Goal: Information Seeking & Learning: Understand process/instructions

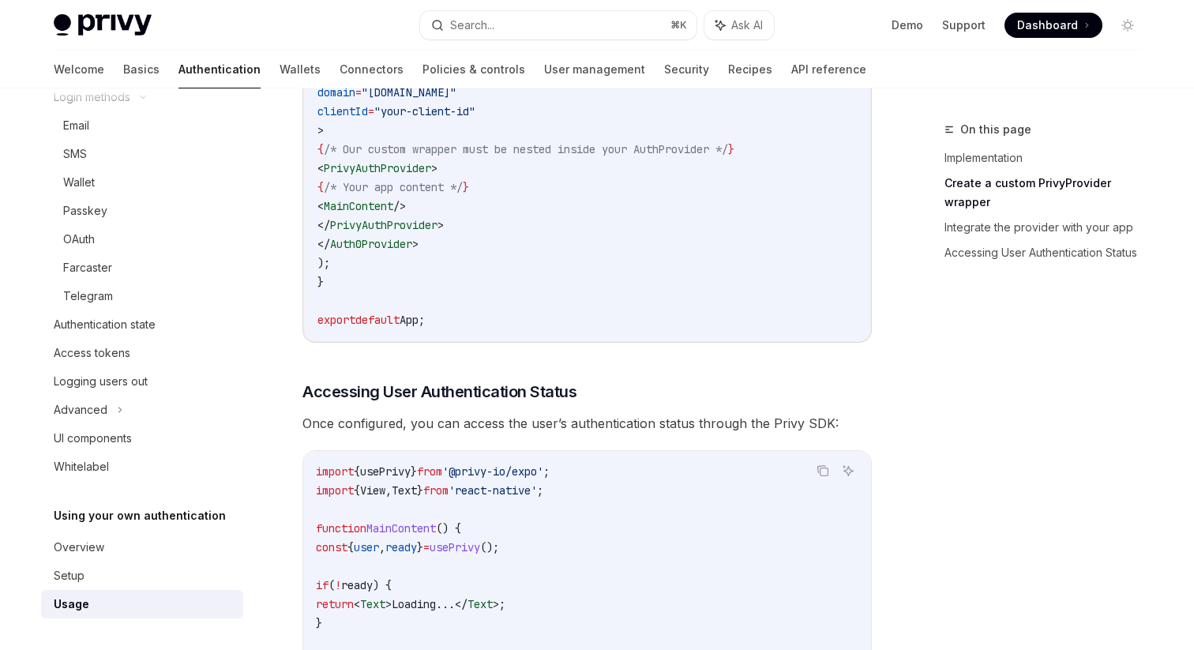
scroll to position [2078, 0]
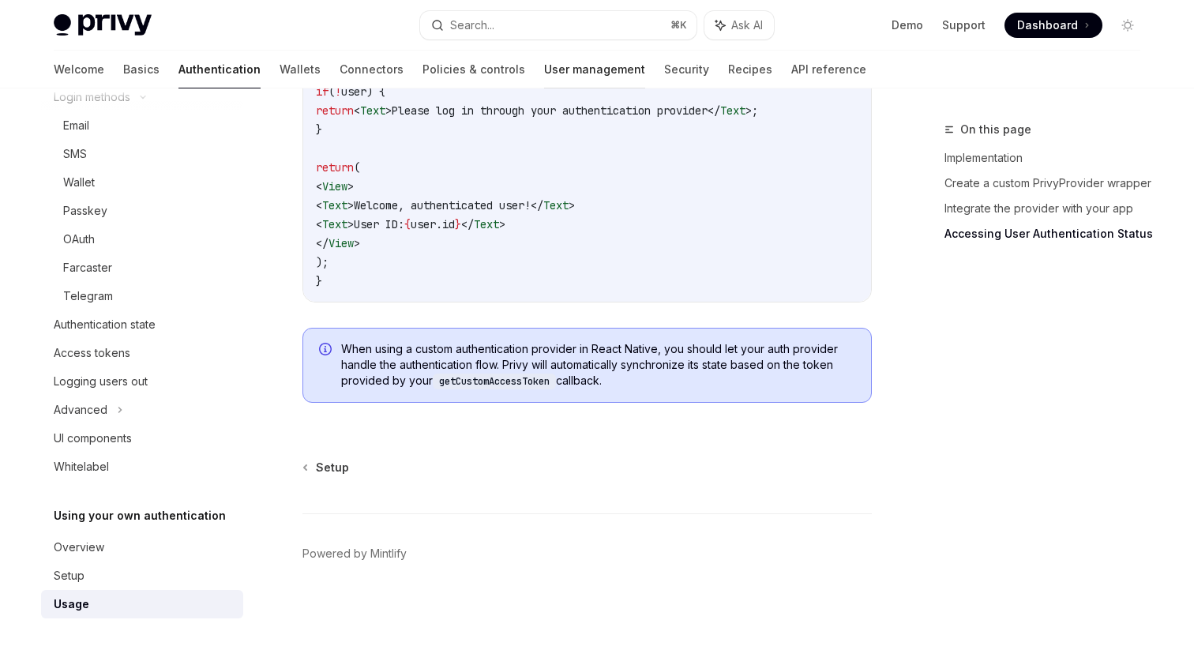
click at [544, 68] on link "User management" at bounding box center [594, 70] width 101 height 38
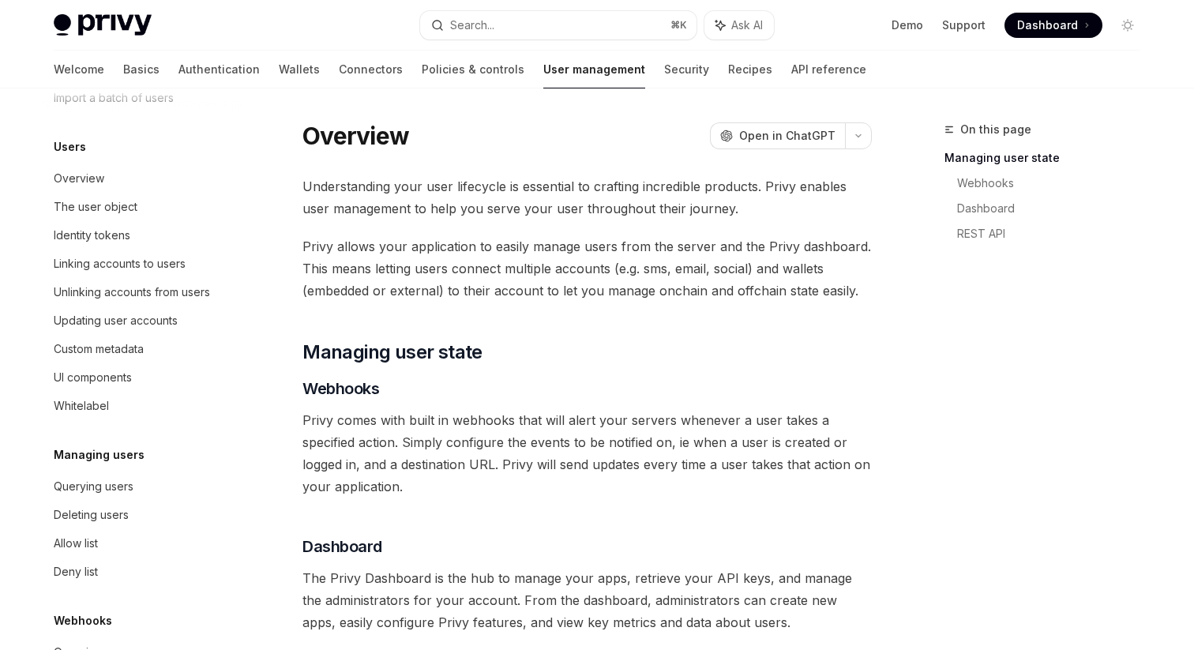
scroll to position [244, 0]
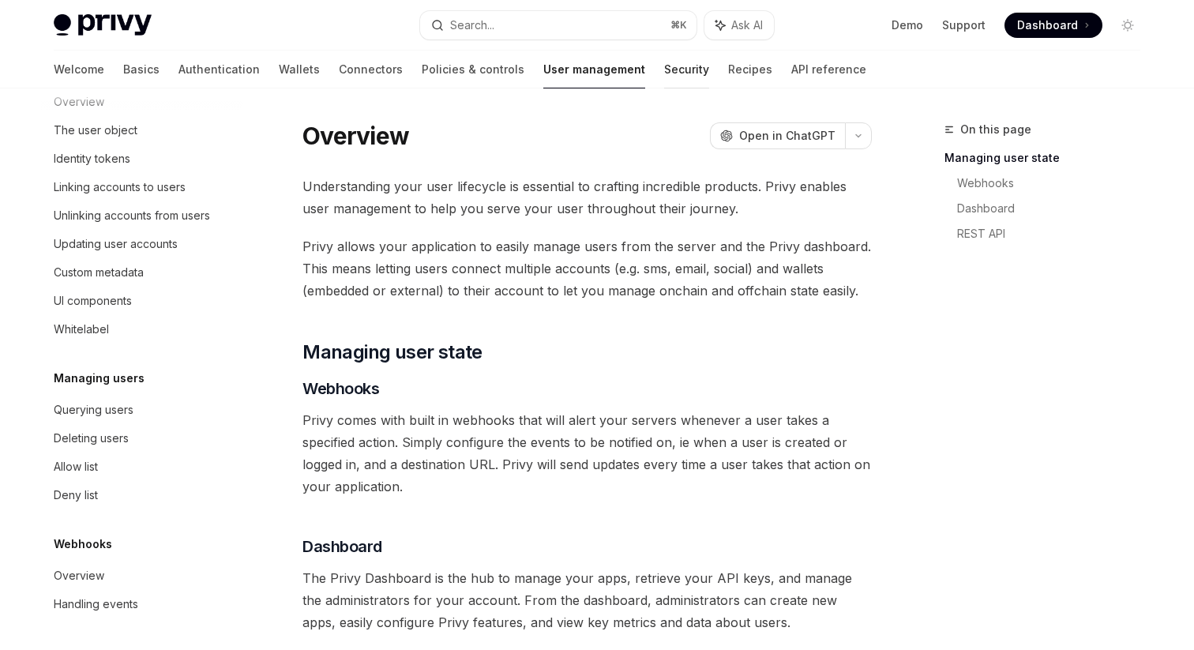
click at [664, 65] on link "Security" at bounding box center [686, 70] width 45 height 38
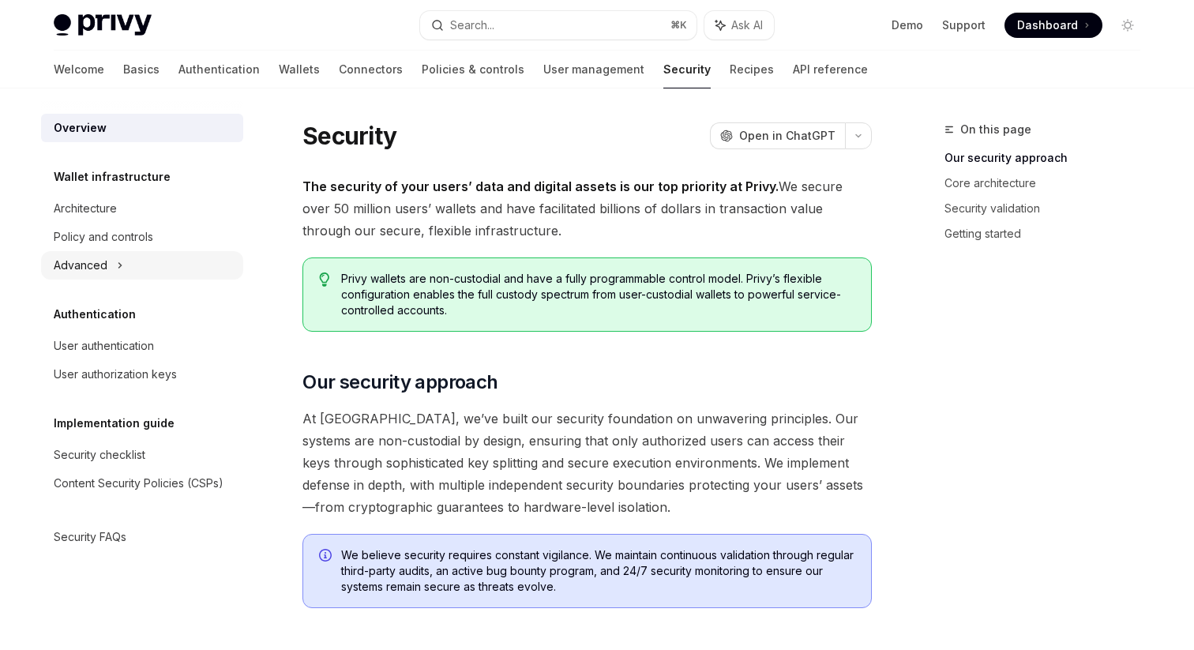
click at [108, 268] on div "Advanced" at bounding box center [142, 265] width 202 height 28
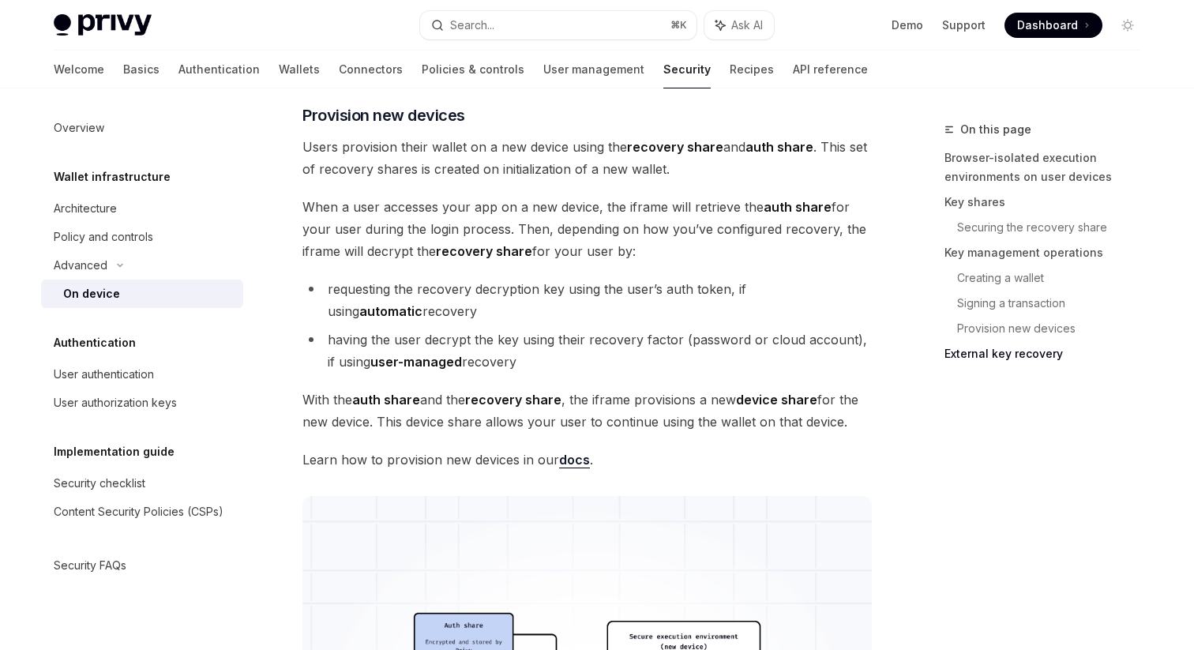
scroll to position [3516, 0]
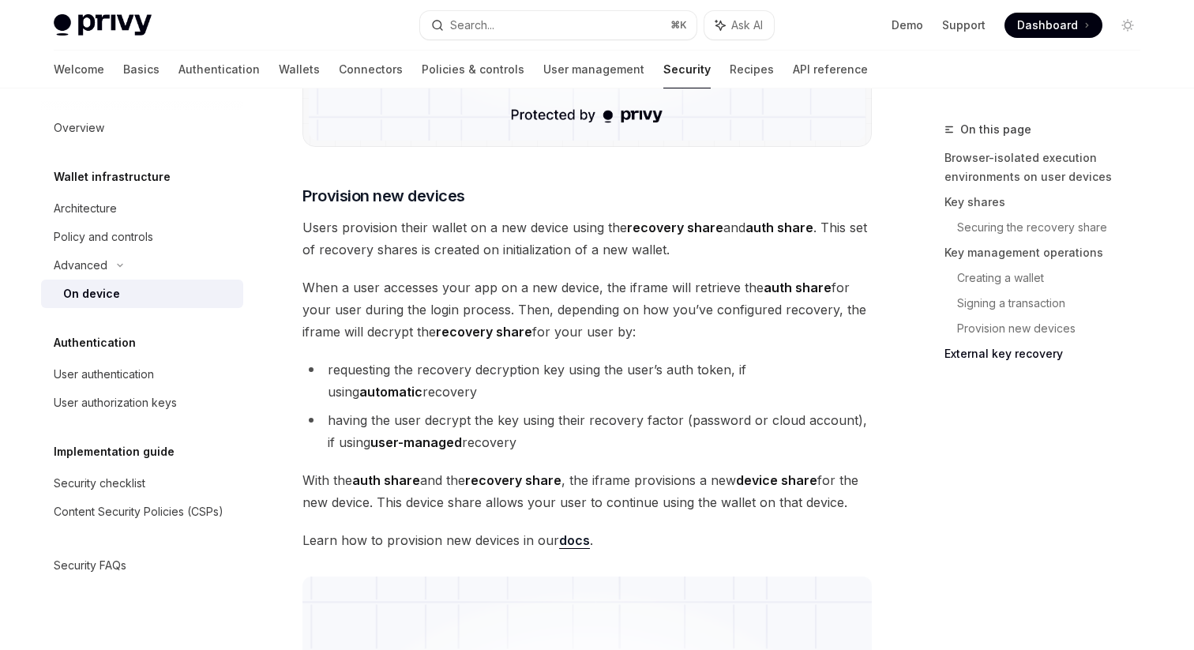
click at [574, 545] on link "docs" at bounding box center [574, 540] width 31 height 17
type textarea "*"
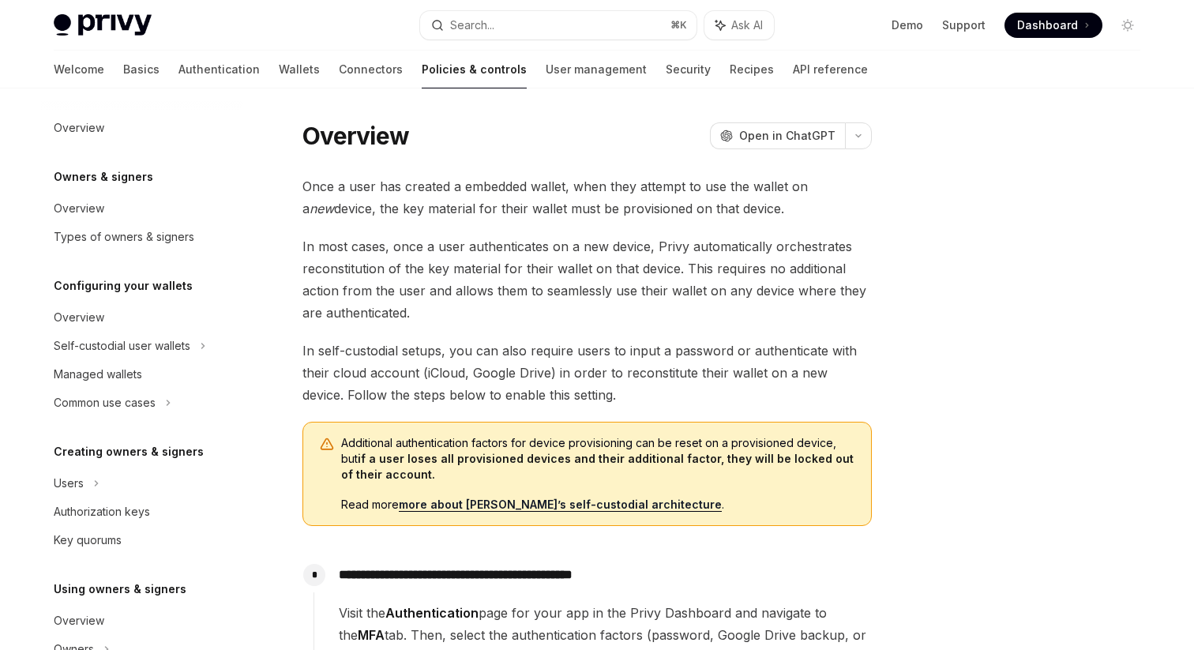
click at [453, 506] on link "more about [PERSON_NAME]’s self-custodial architecture" at bounding box center [560, 505] width 323 height 14
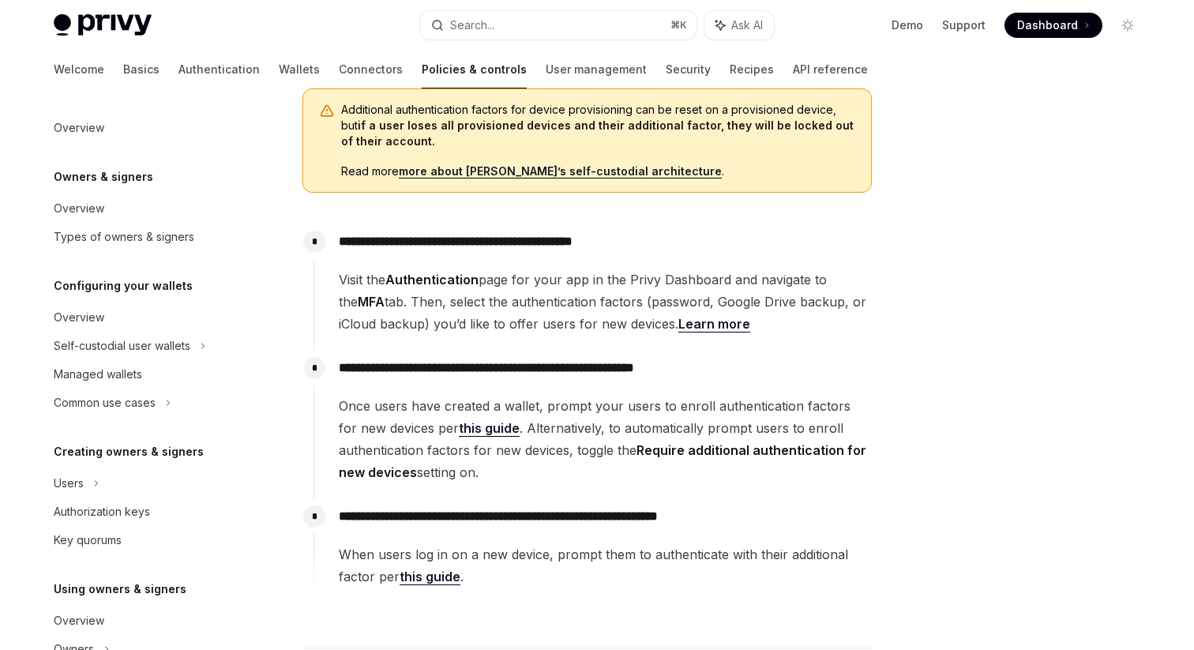
scroll to position [332, 0]
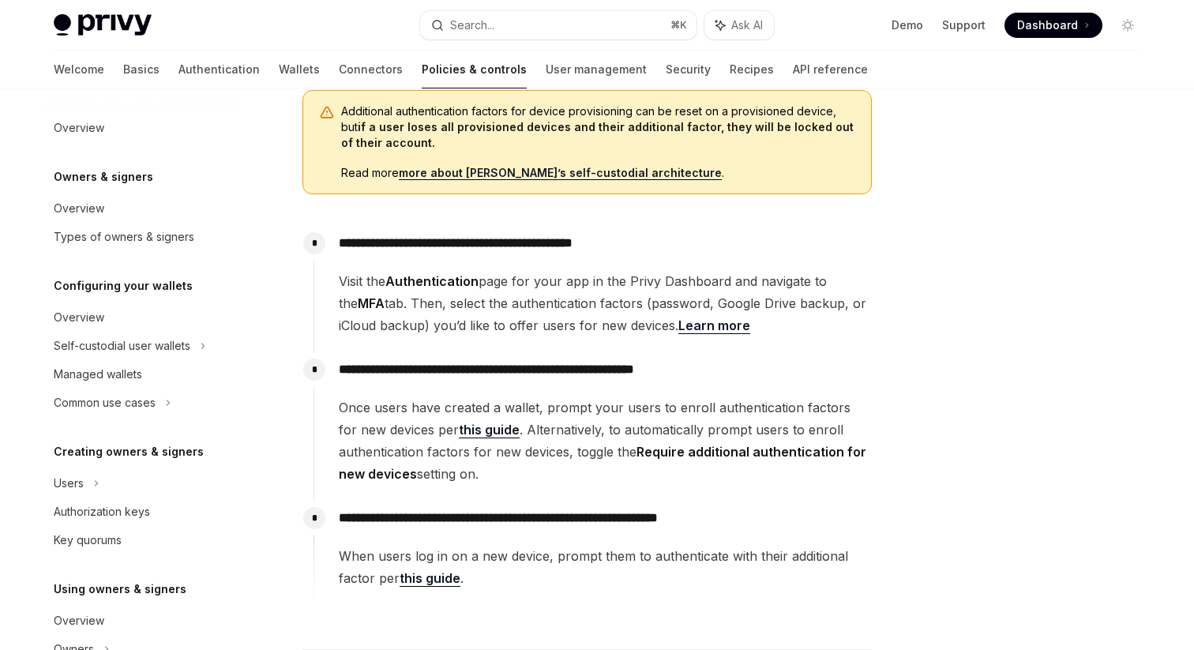
click at [468, 430] on link "this guide" at bounding box center [489, 430] width 61 height 17
click at [697, 328] on link "Learn more" at bounding box center [715, 326] width 72 height 17
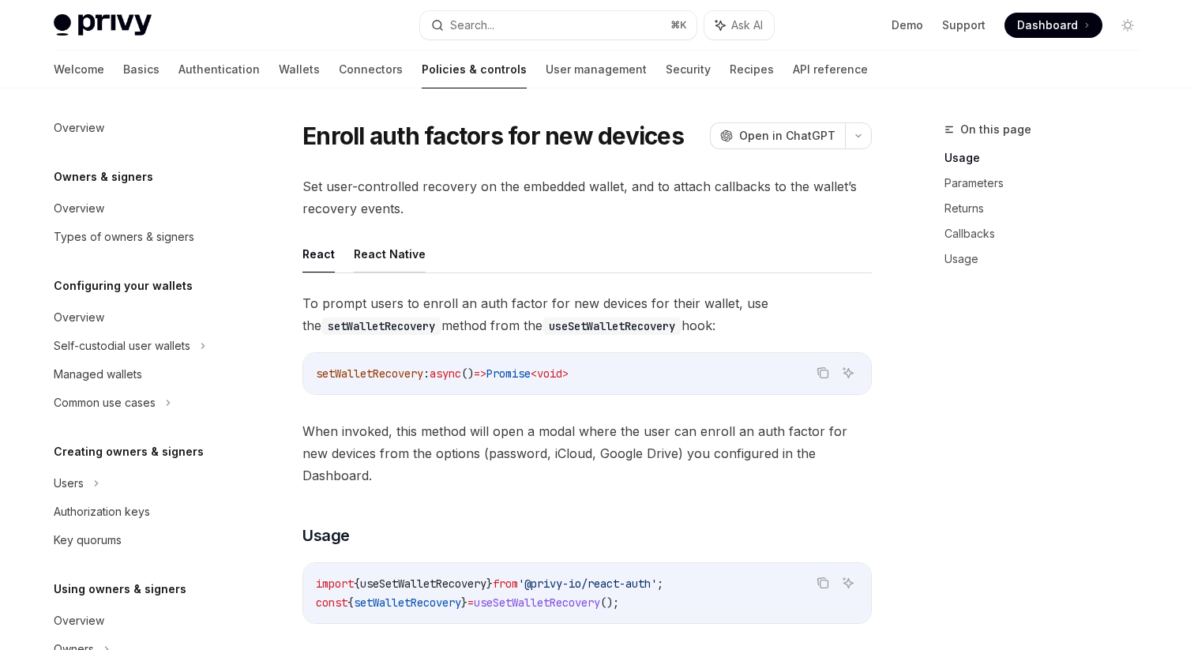
click at [377, 240] on button "React Native" at bounding box center [390, 253] width 72 height 37
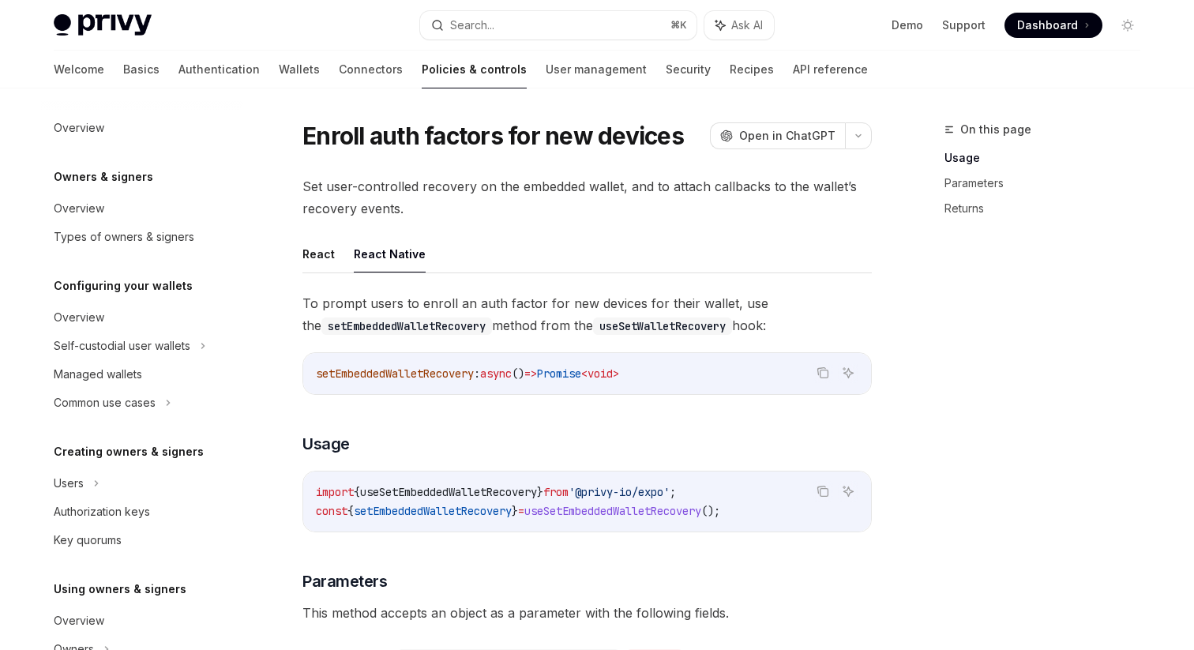
click at [305, 184] on span "Set user-controlled recovery on the embedded wallet, and to attach callbacks to…" at bounding box center [588, 197] width 570 height 44
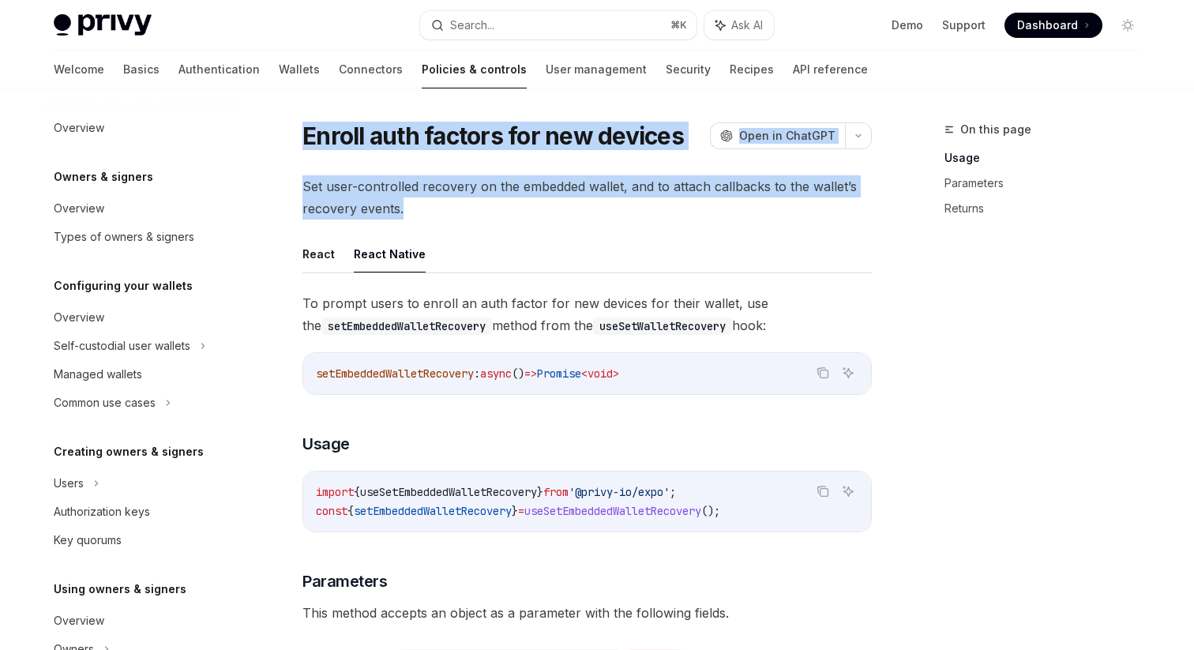
drag, startPoint x: 299, startPoint y: 136, endPoint x: 446, endPoint y: 201, distance: 159.9
click at [446, 201] on div "Enroll auth factors for new devices OpenAI Open in ChatGPT OpenAI Open in ChatG…" at bounding box center [439, 606] width 872 height 972
copy div "Enroll auth factors for new devices OpenAI Open in ChatGPT OpenAI Open in ChatG…"
click at [596, 218] on span "Set user-controlled recovery on the embedded wallet, and to attach callbacks to…" at bounding box center [588, 197] width 570 height 44
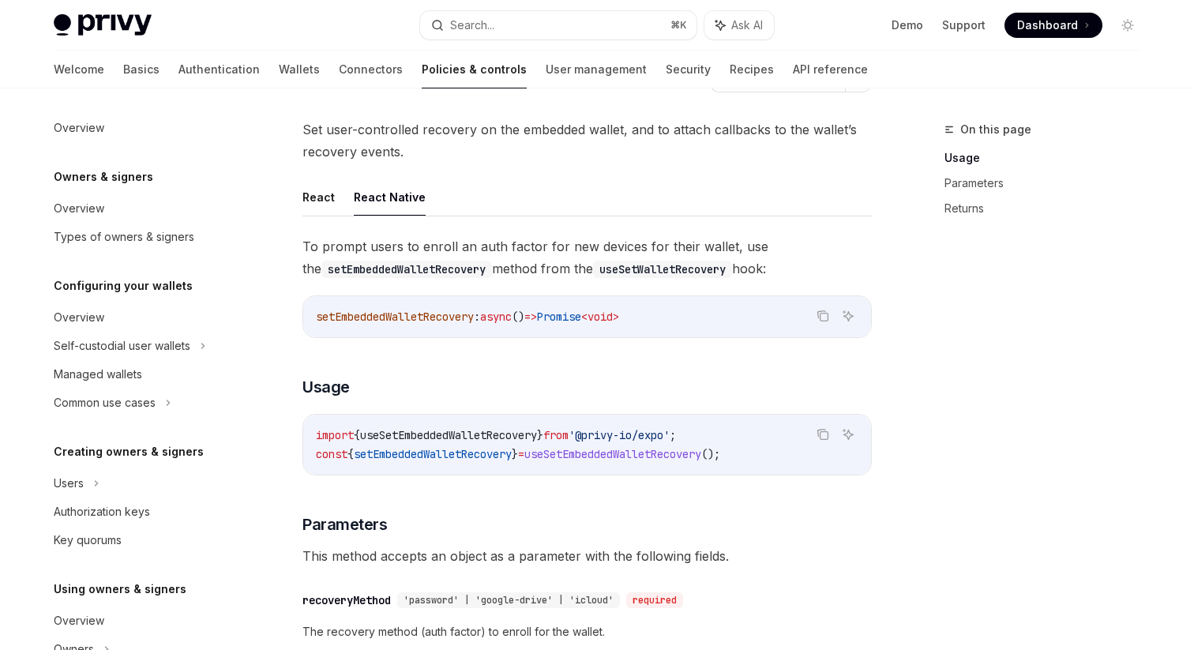
scroll to position [58, 0]
click at [382, 318] on span "setEmbeddedWalletRecovery" at bounding box center [395, 316] width 158 height 14
copy span "setEmbeddedWalletRecovery"
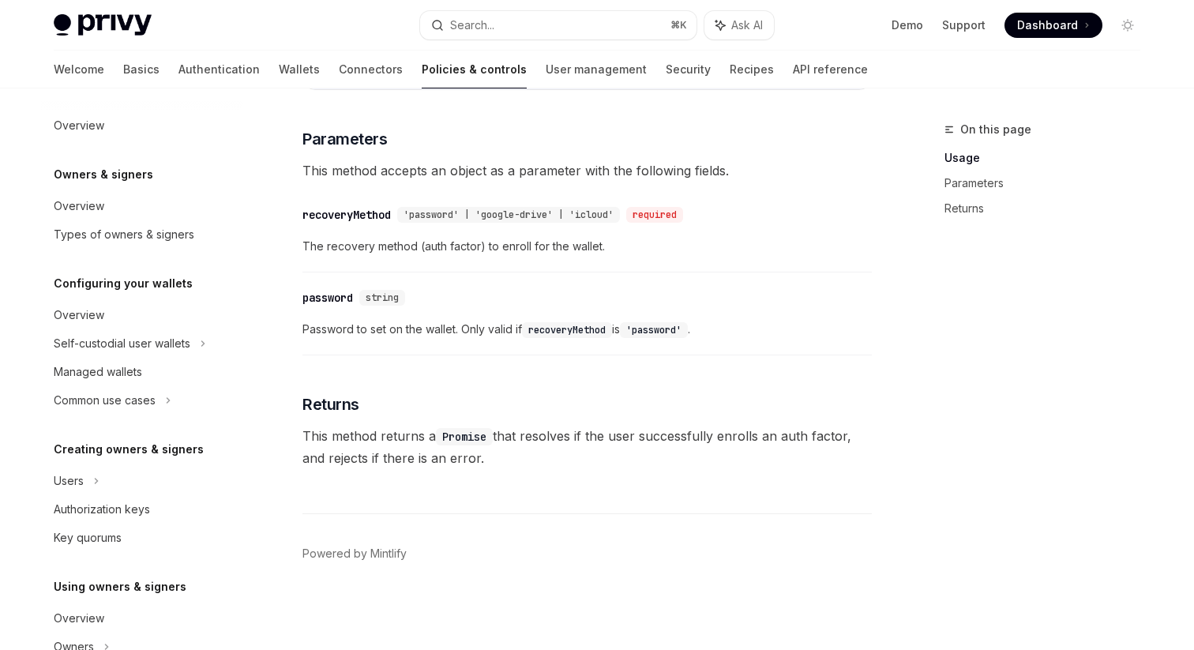
scroll to position [0, 0]
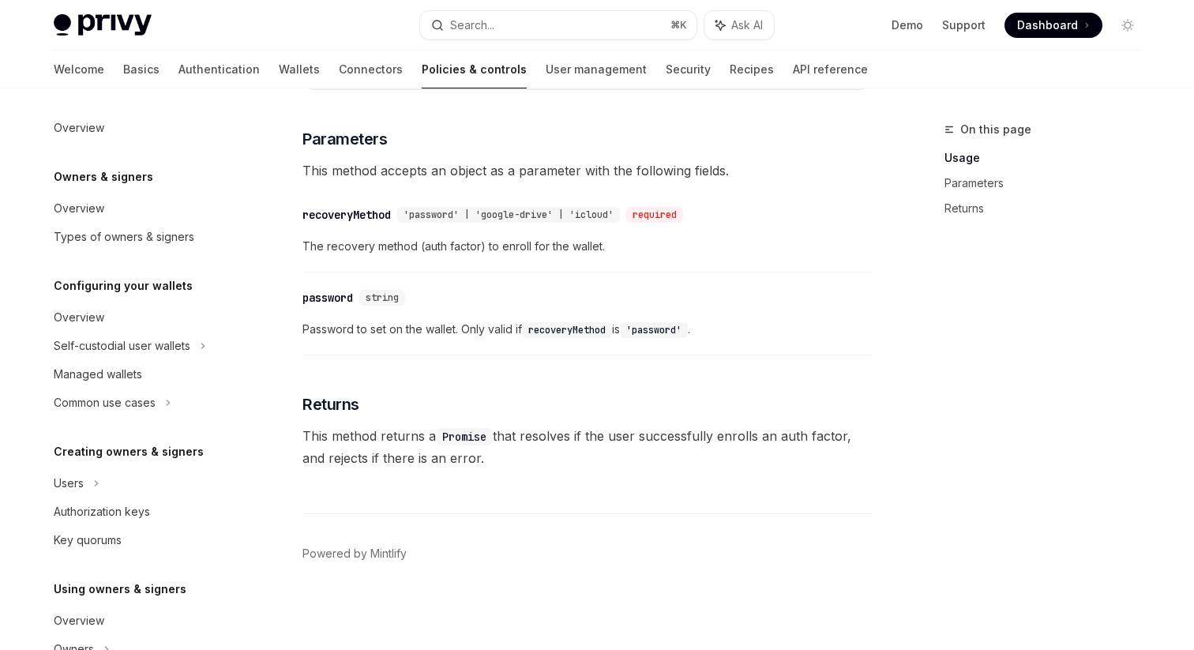
click at [422, 67] on link "Policies & controls" at bounding box center [474, 70] width 105 height 38
type textarea "*"
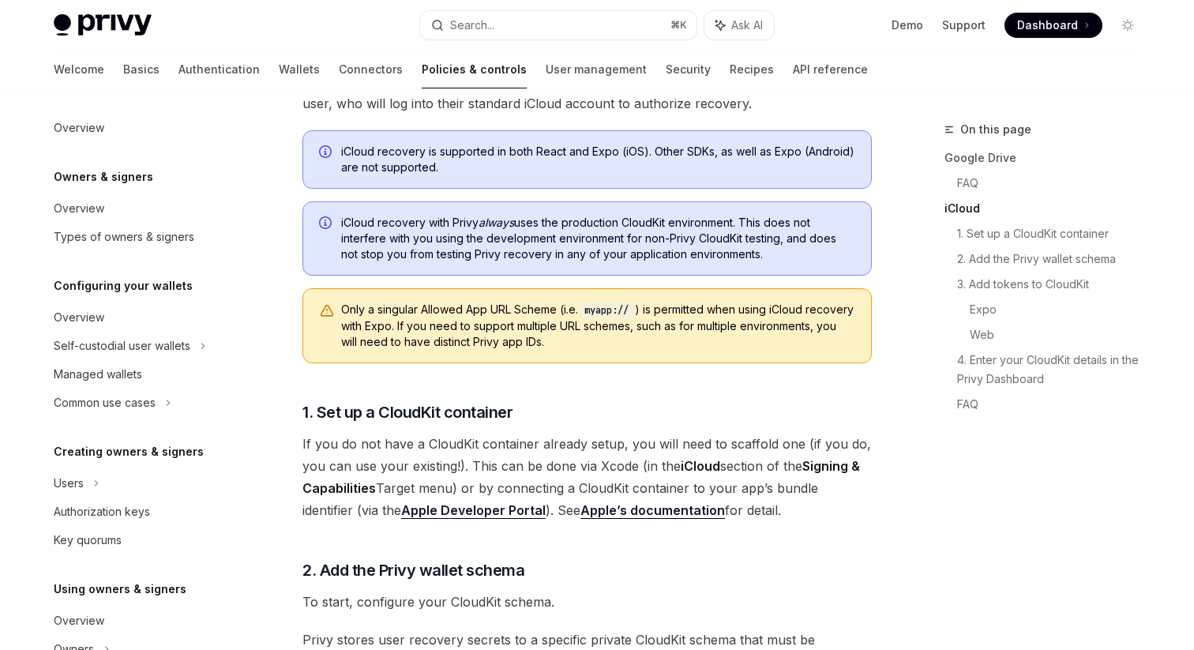
scroll to position [1072, 0]
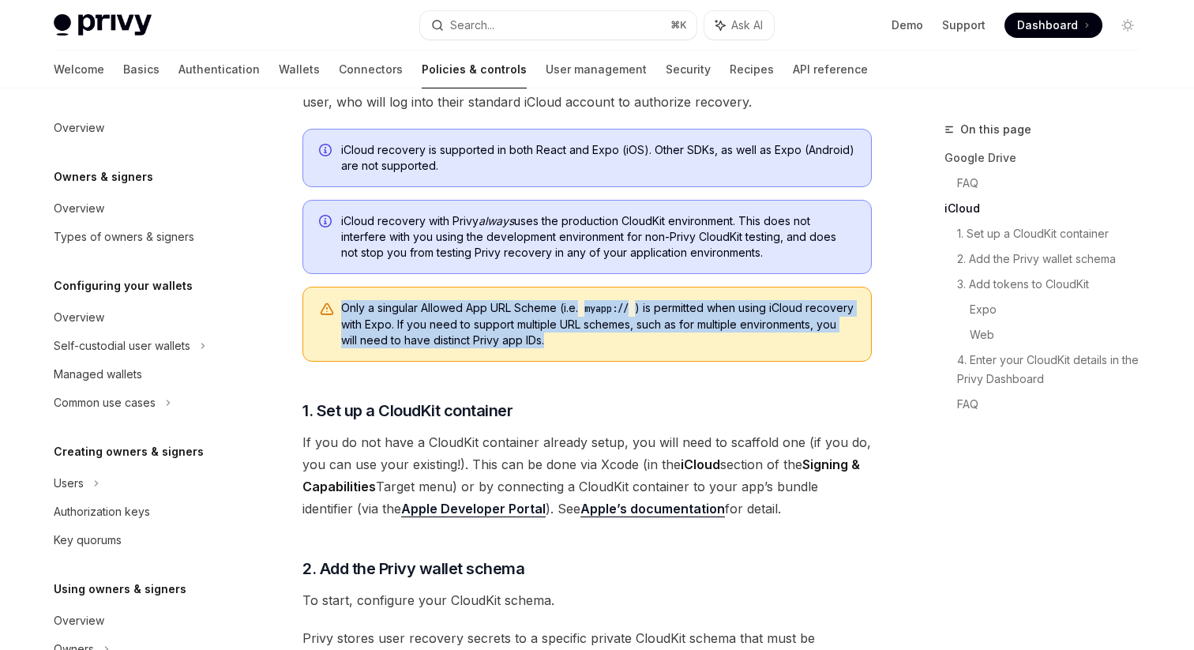
drag, startPoint x: 340, startPoint y: 286, endPoint x: 687, endPoint y: 318, distance: 348.2
click at [687, 318] on span "Only a singular Allowed App URL Scheme (i.e. myapp:// ) is permitted when using…" at bounding box center [598, 324] width 514 height 48
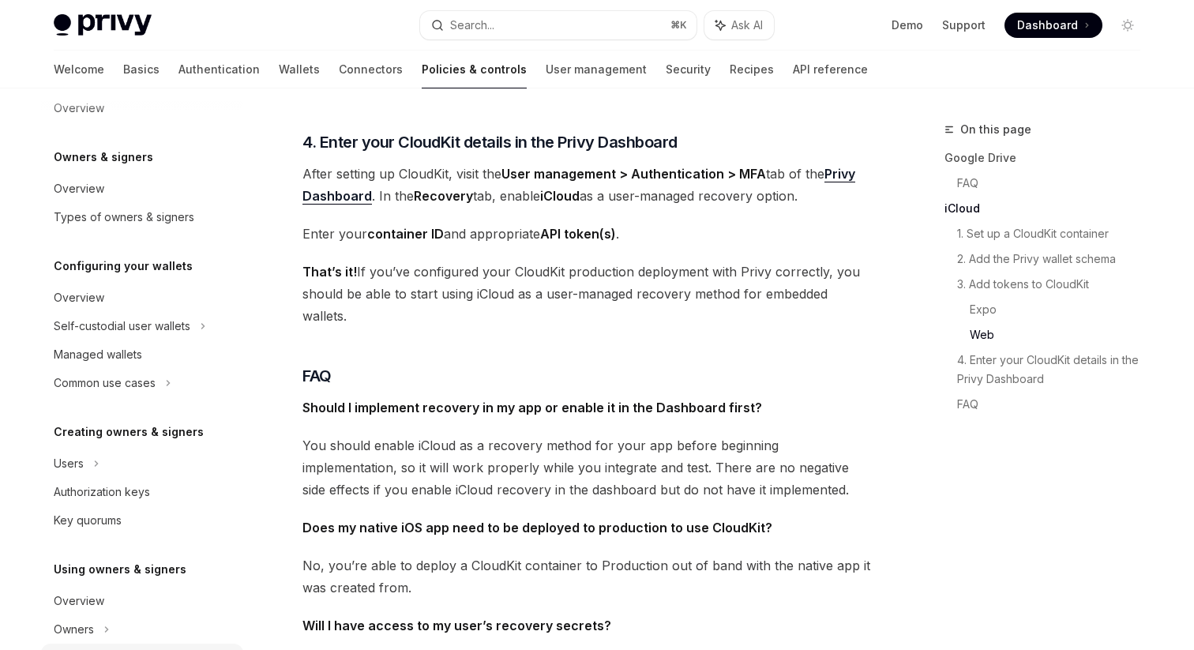
scroll to position [0, 0]
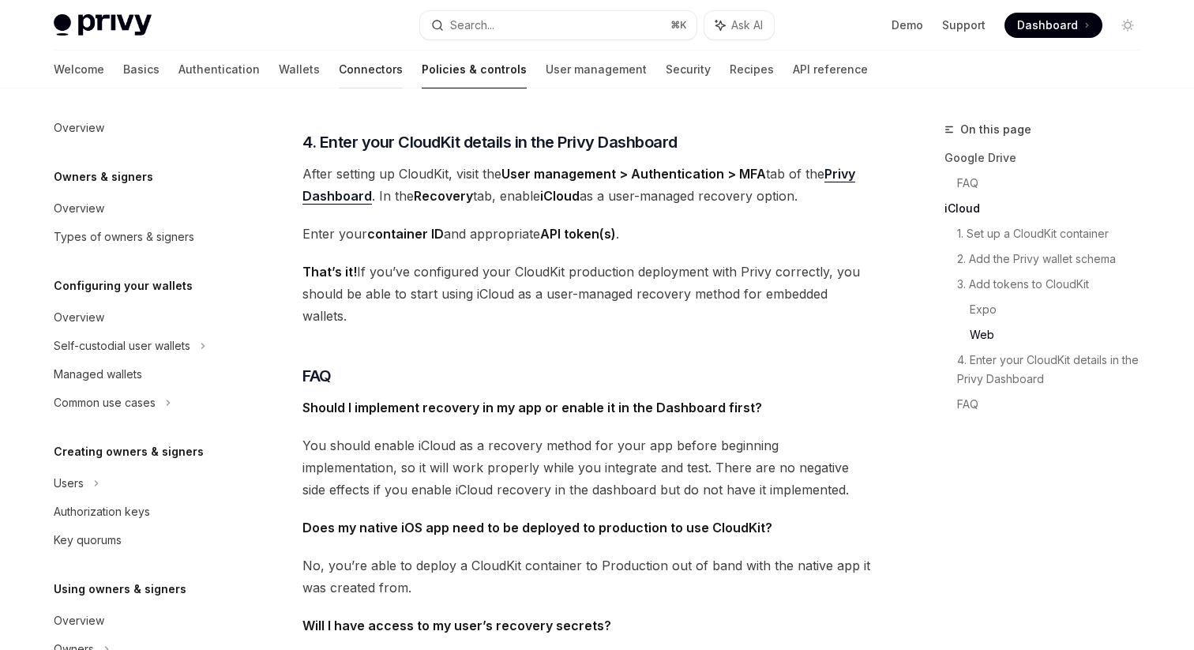
click at [339, 70] on link "Connectors" at bounding box center [371, 70] width 64 height 38
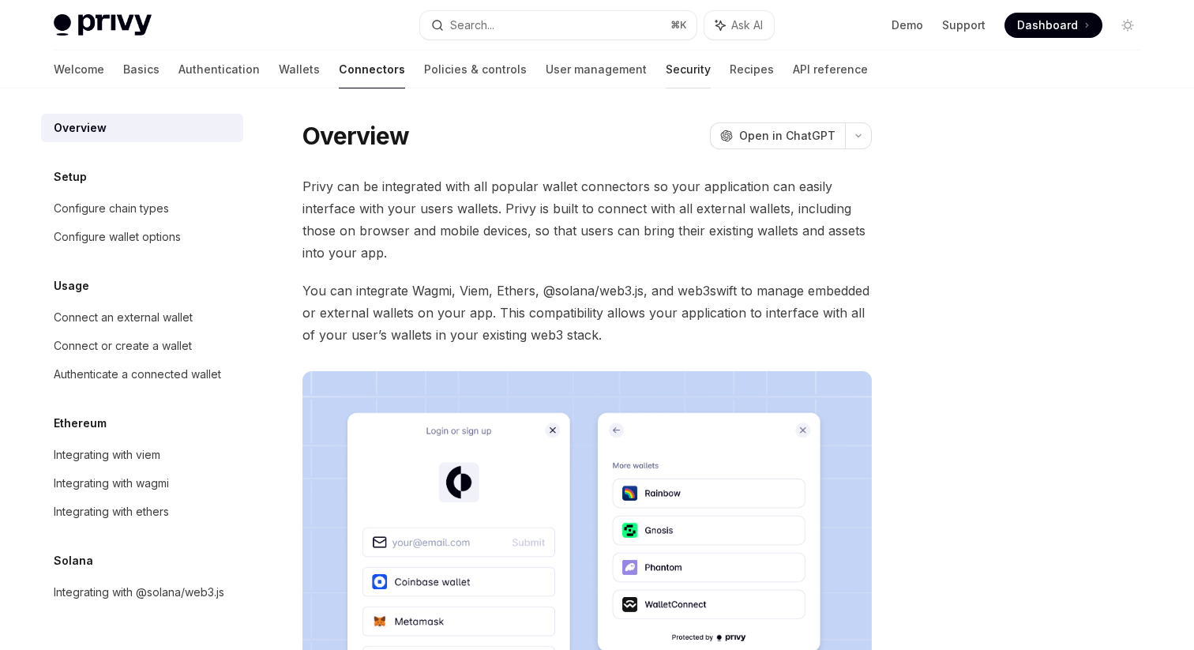
click at [666, 65] on link "Security" at bounding box center [688, 70] width 45 height 38
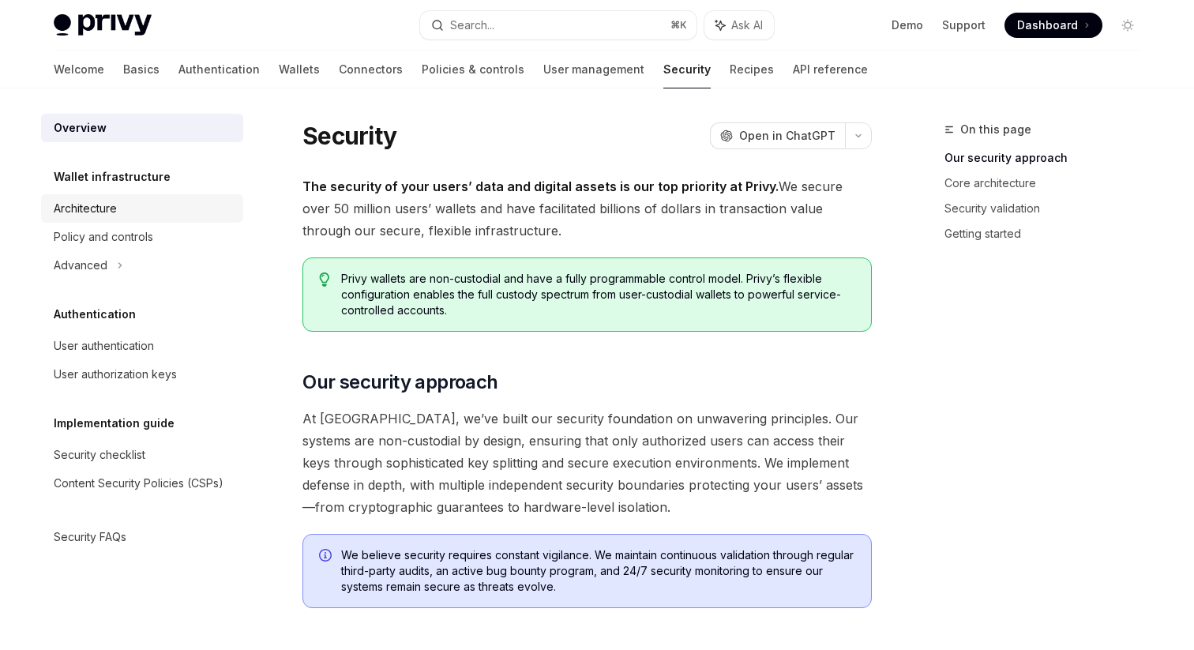
click at [103, 210] on div "Architecture" at bounding box center [85, 208] width 63 height 19
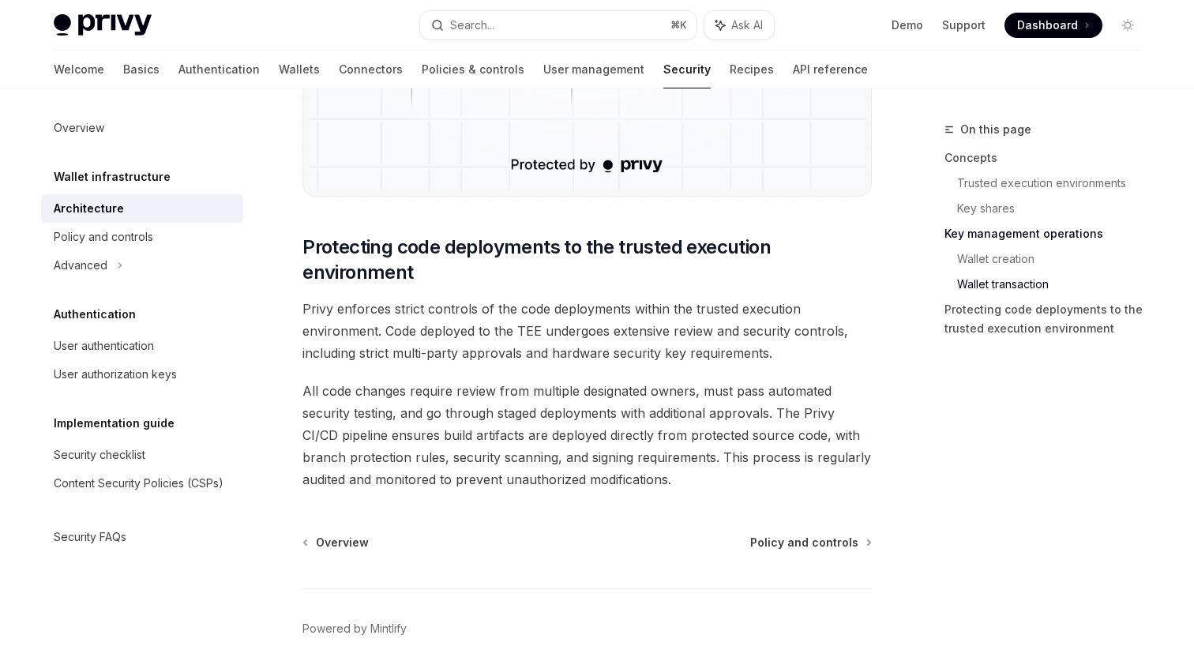
scroll to position [3333, 0]
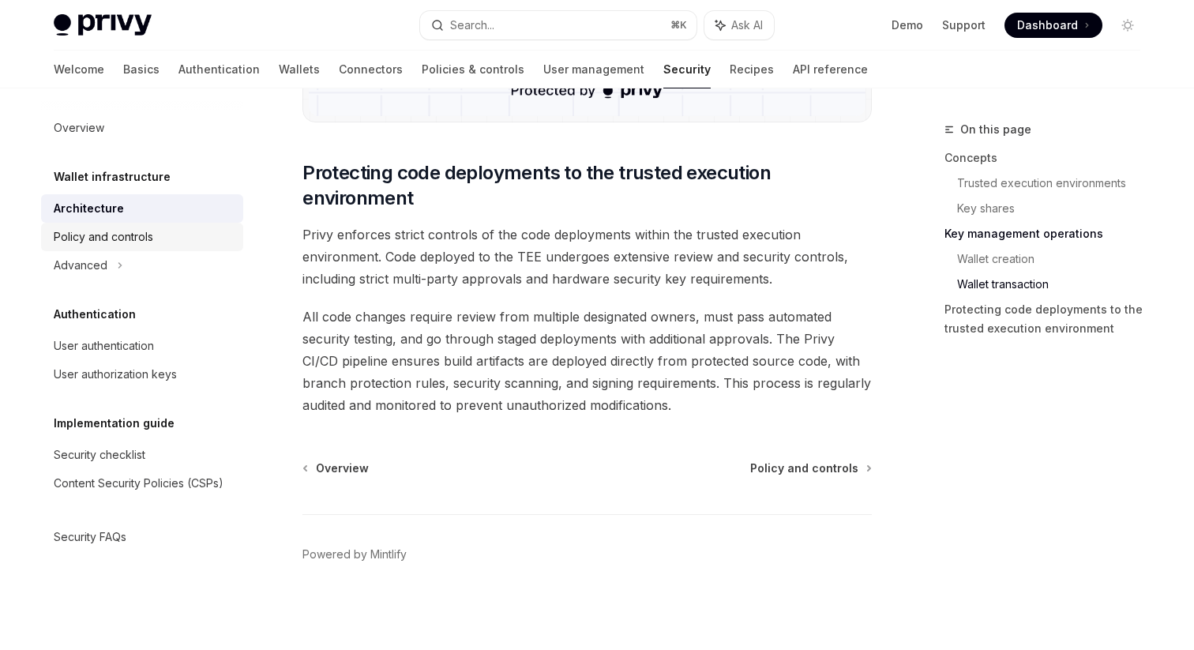
click at [123, 241] on div "Policy and controls" at bounding box center [104, 237] width 100 height 19
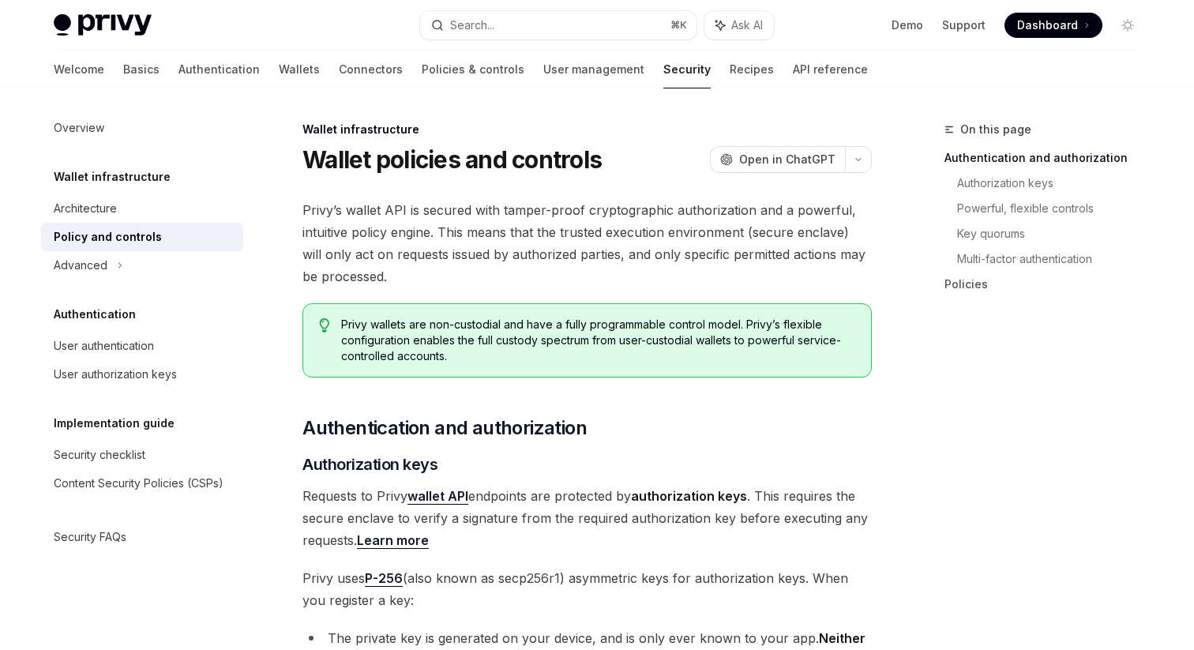
click at [88, 282] on div "Overview Wallet infrastructure Architecture Policy and controls Advanced Authen…" at bounding box center [142, 333] width 202 height 438
click at [100, 269] on div "Advanced" at bounding box center [81, 265] width 54 height 19
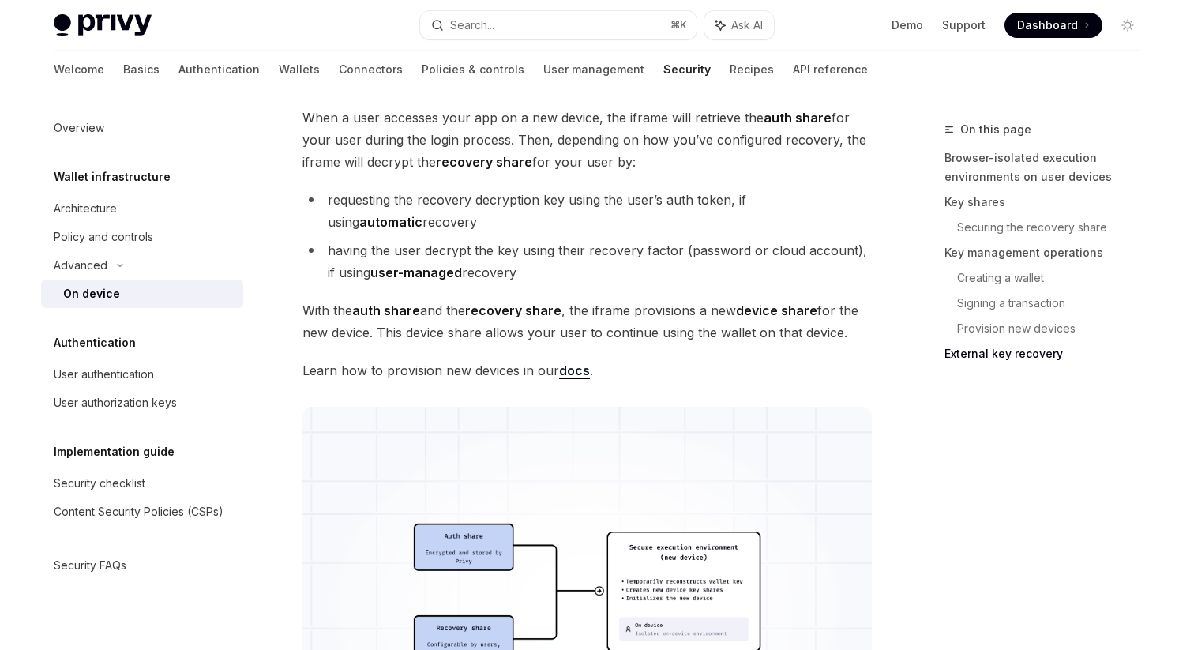
scroll to position [3693, 0]
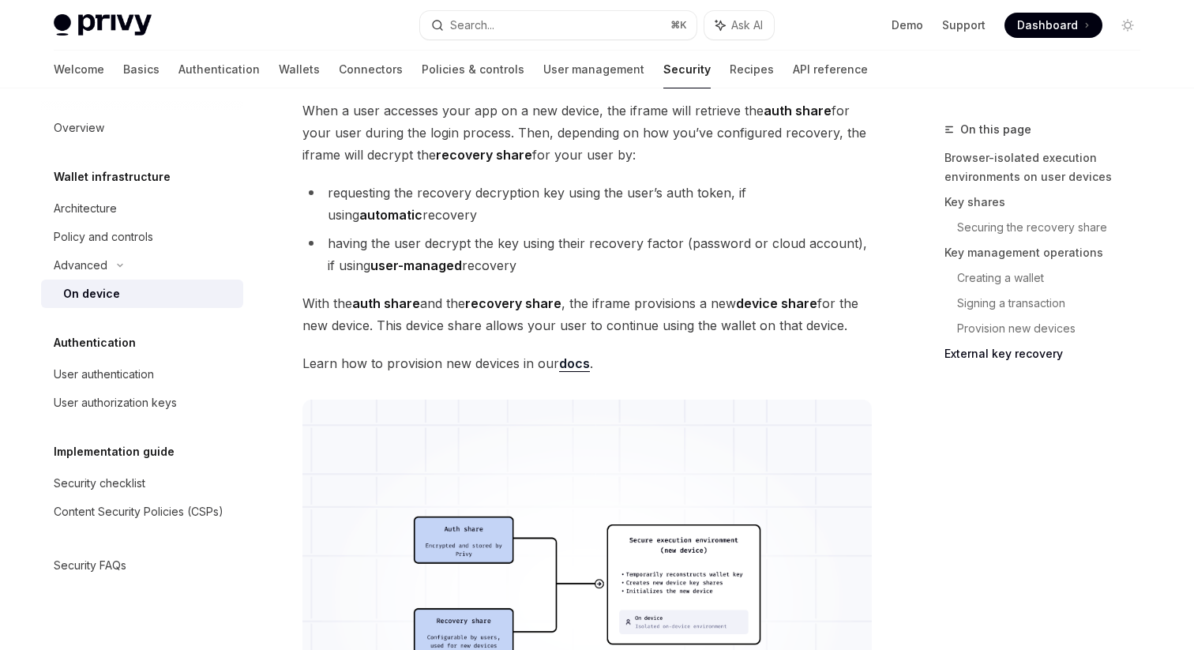
click at [572, 370] on link "docs" at bounding box center [574, 363] width 31 height 17
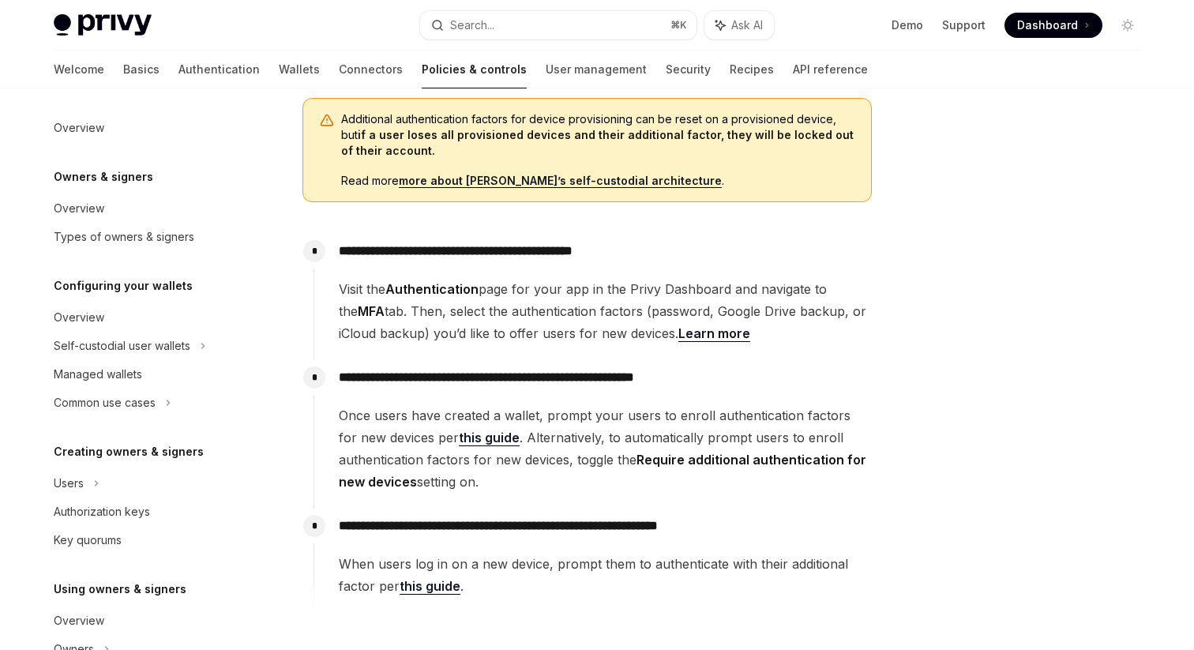
scroll to position [455, 0]
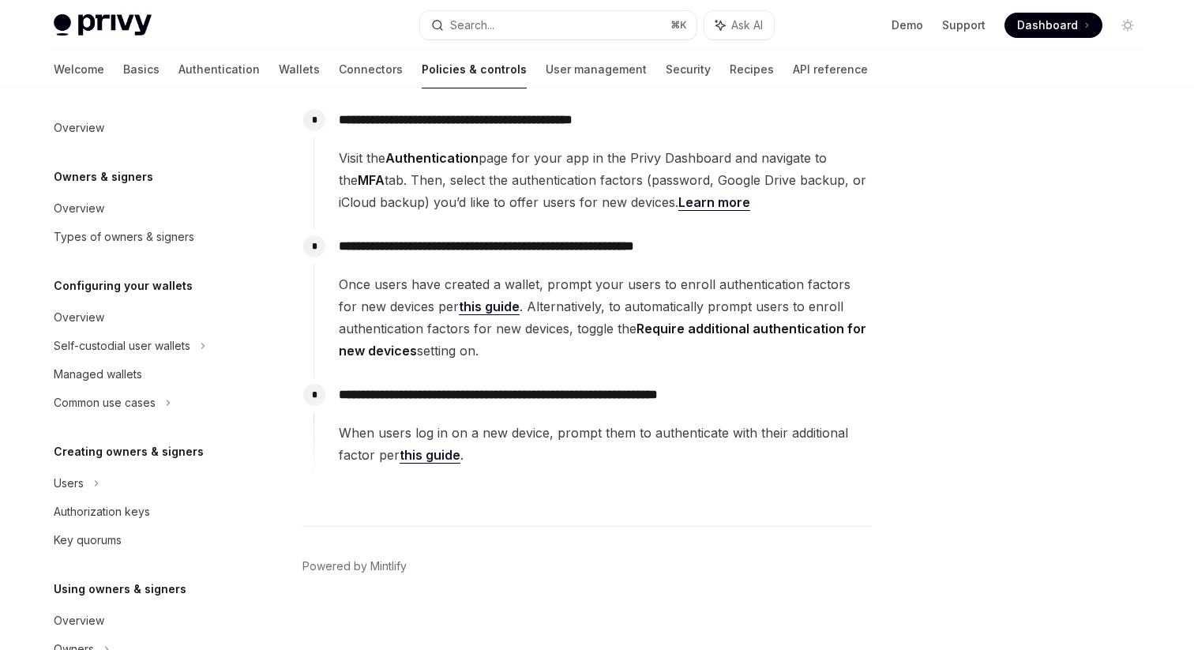
click at [427, 458] on link "this guide" at bounding box center [430, 455] width 61 height 17
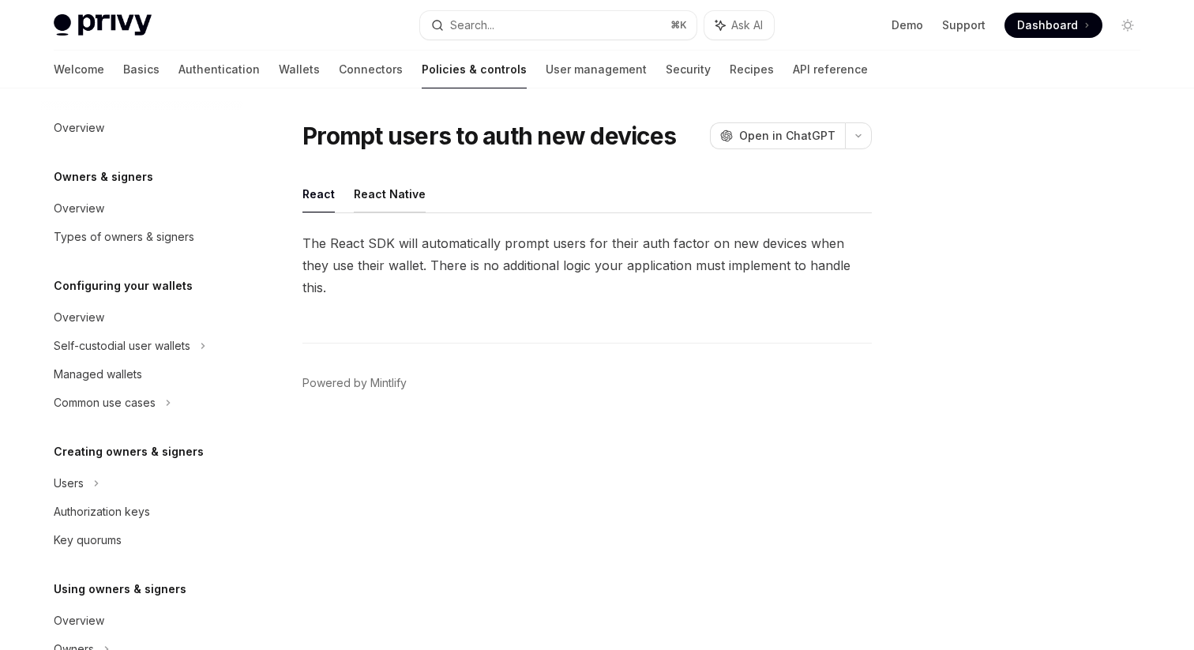
click at [383, 203] on button "React Native" at bounding box center [390, 193] width 72 height 37
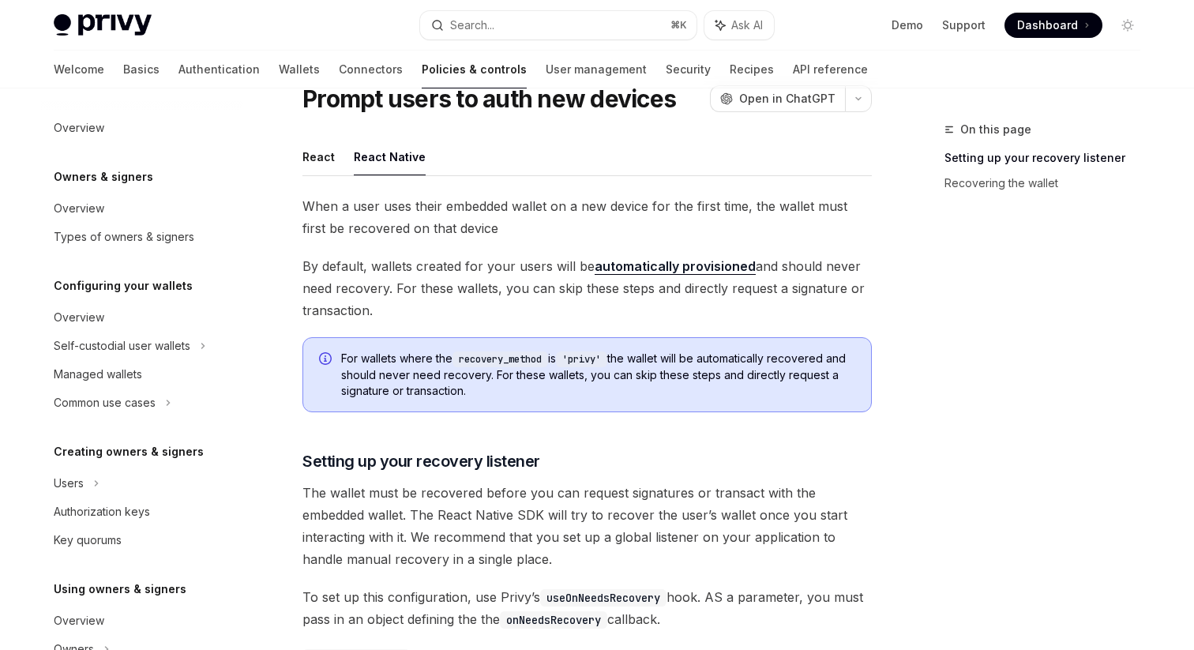
scroll to position [53, 0]
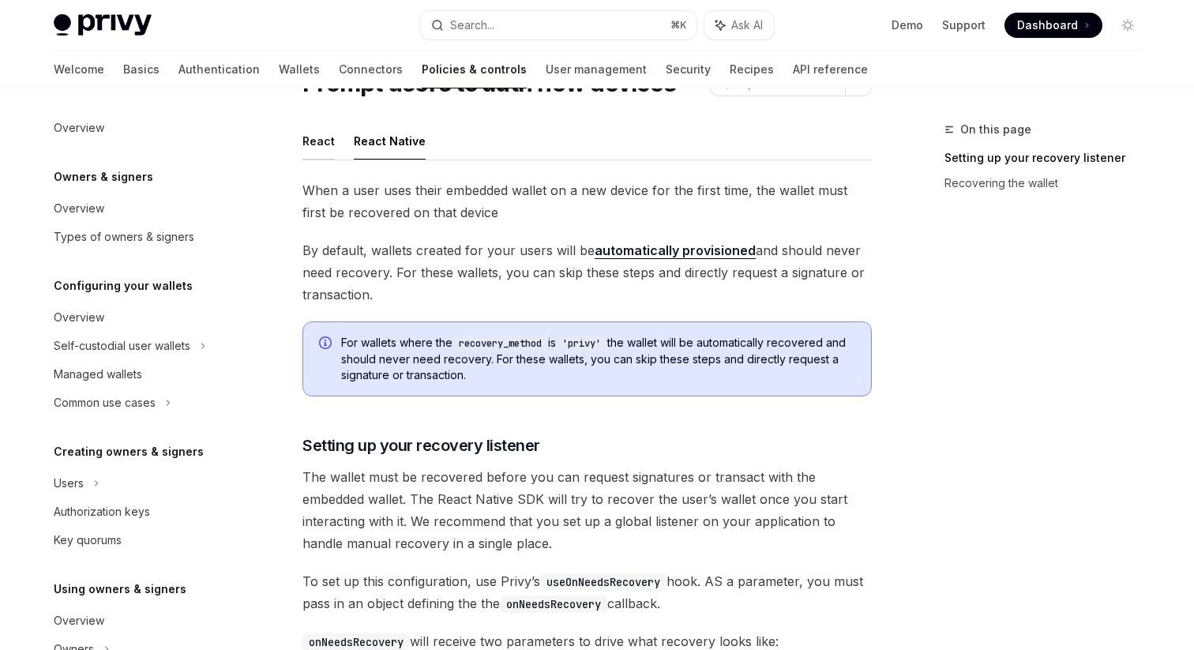
click at [325, 156] on button "React" at bounding box center [319, 140] width 32 height 37
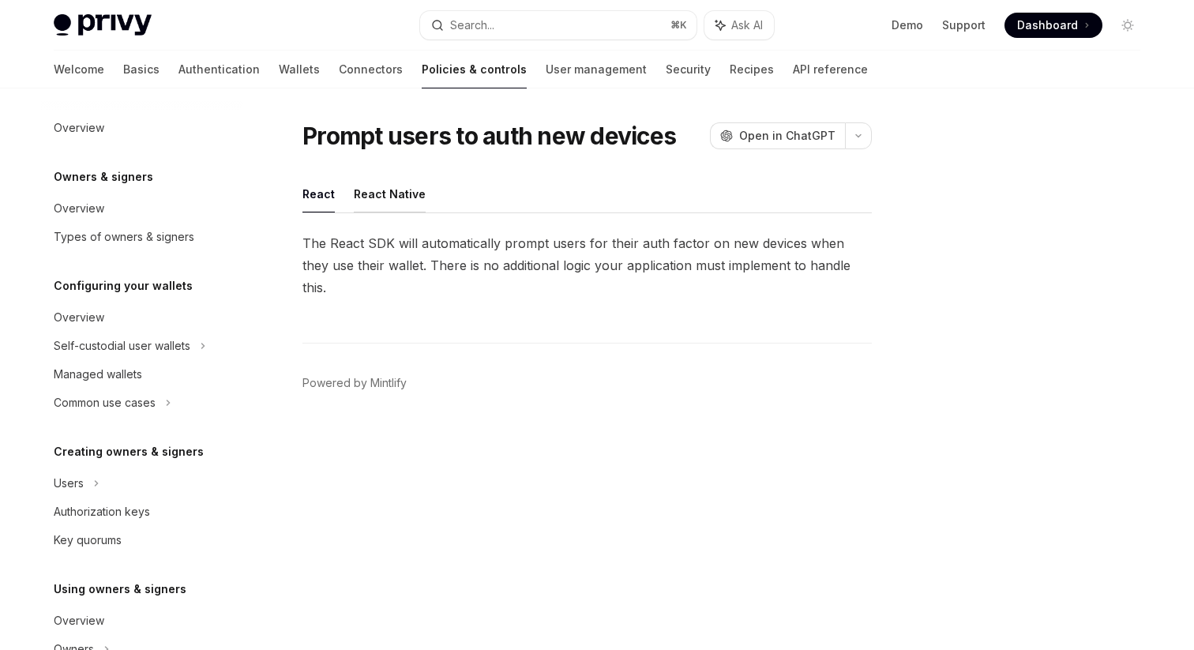
click at [378, 203] on button "React Native" at bounding box center [390, 193] width 72 height 37
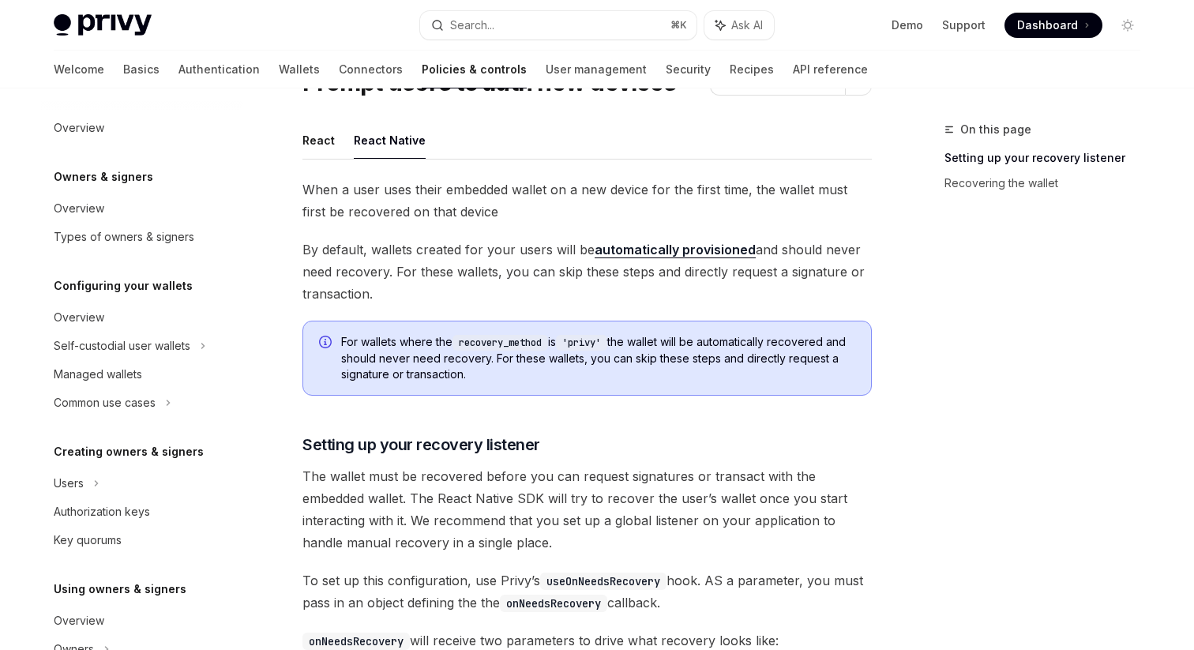
scroll to position [62, 0]
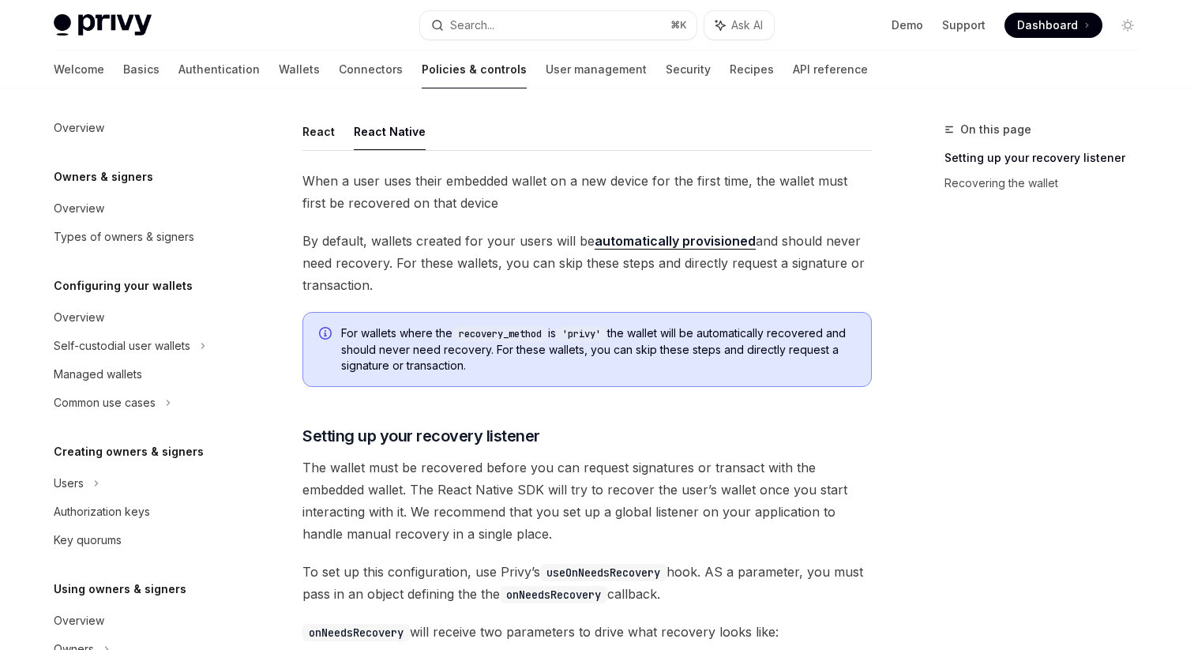
drag, startPoint x: 492, startPoint y: 369, endPoint x: 307, endPoint y: 232, distance: 229.9
copy div "By default, wallets created for your users will be automatically provisioned an…"
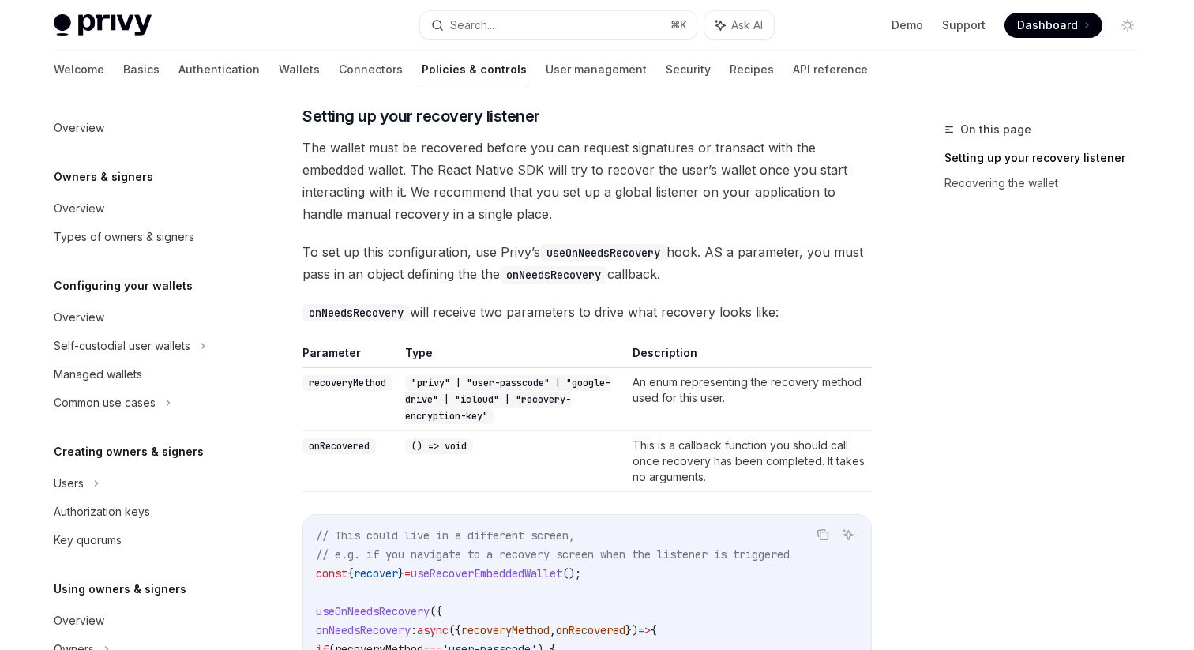
scroll to position [395, 0]
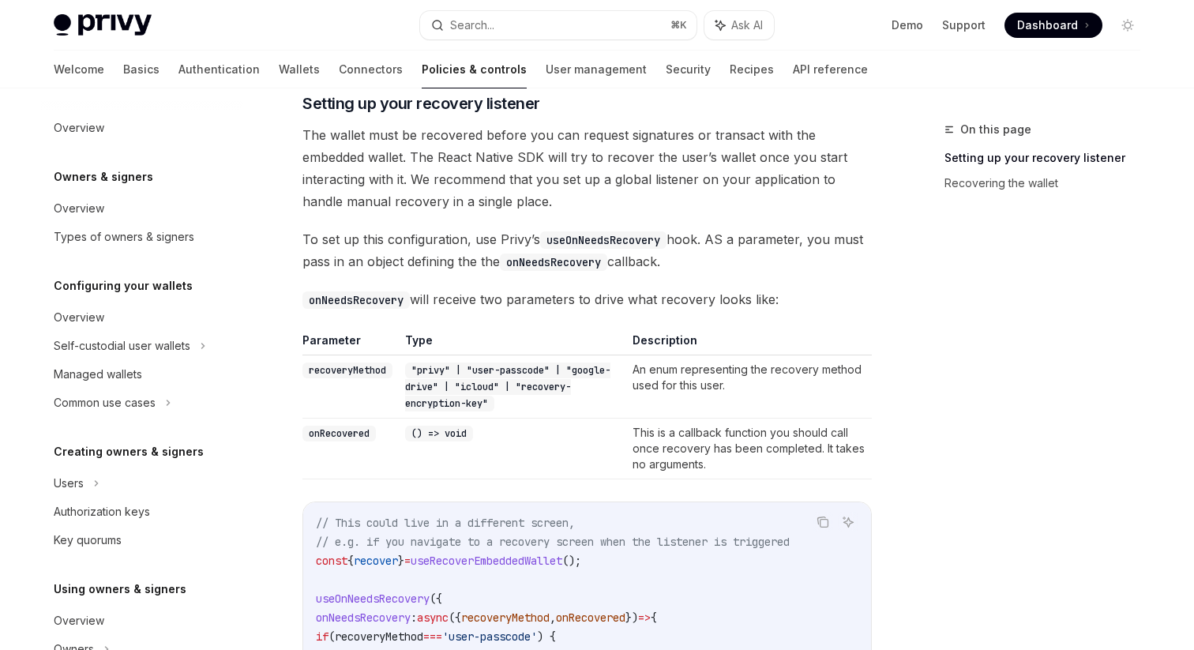
drag, startPoint x: 303, startPoint y: 135, endPoint x: 818, endPoint y: 307, distance: 542.8
click at [818, 307] on div "When a user uses their embedded wallet on a new device for the first time, the …" at bounding box center [588, 498] width 570 height 1323
copy div "The wallet must be recovered before you can request signatures or transact with…"
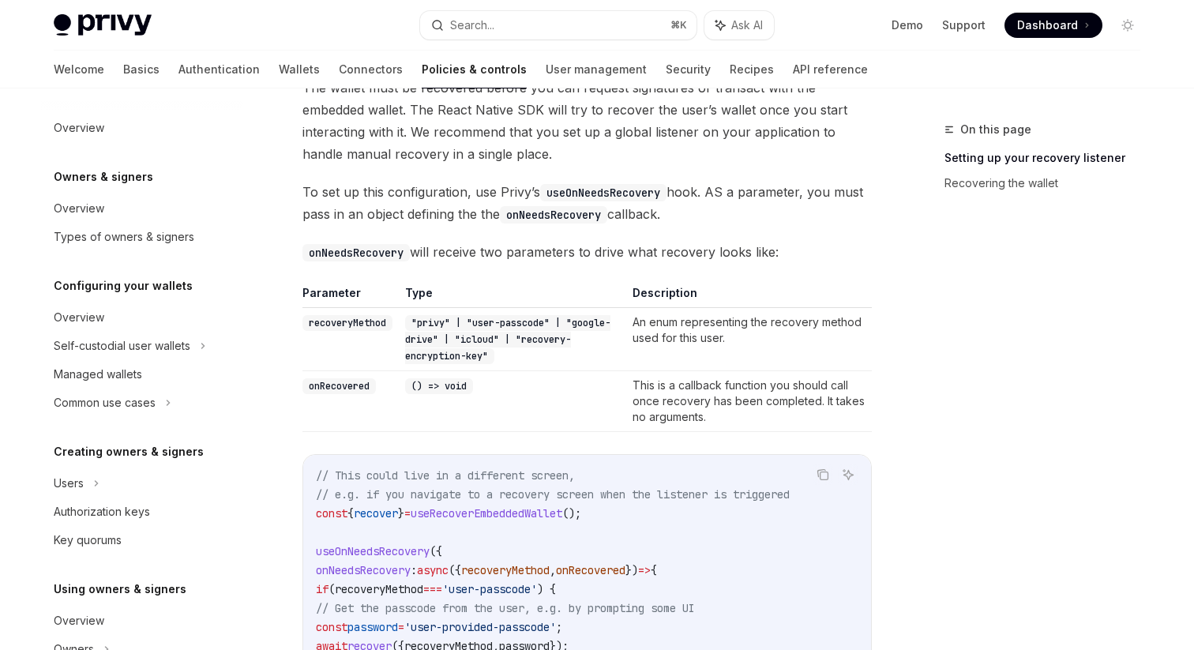
scroll to position [449, 0]
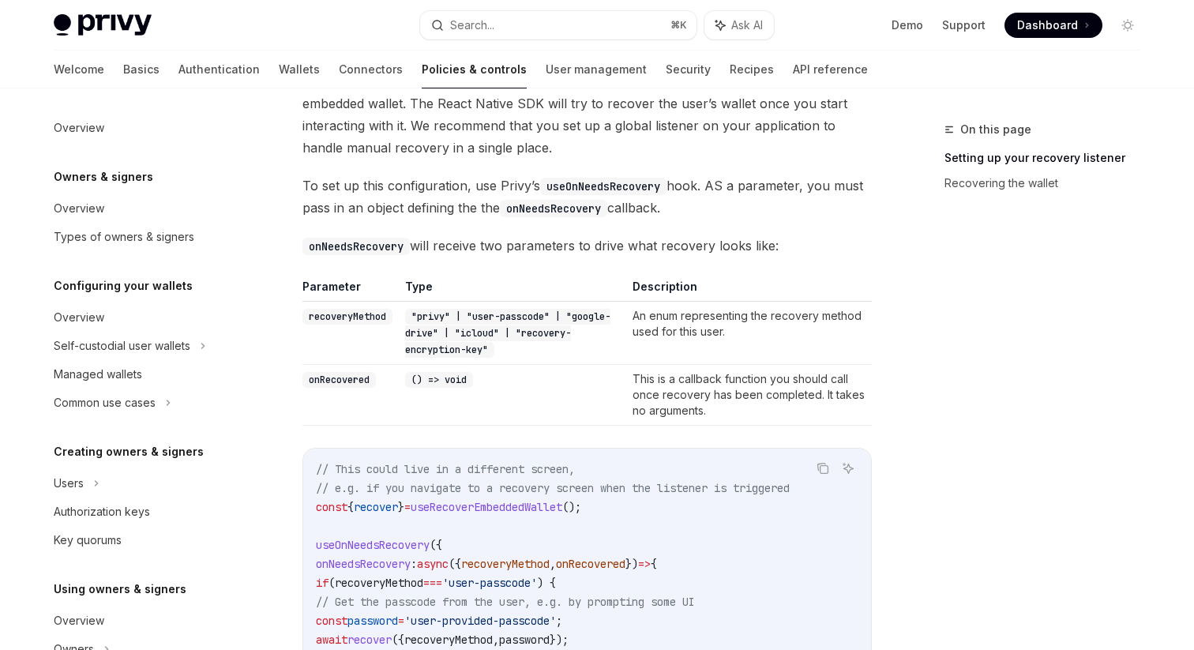
click at [705, 416] on td "This is a callback function you should call once recovery has been completed. I…" at bounding box center [749, 395] width 246 height 61
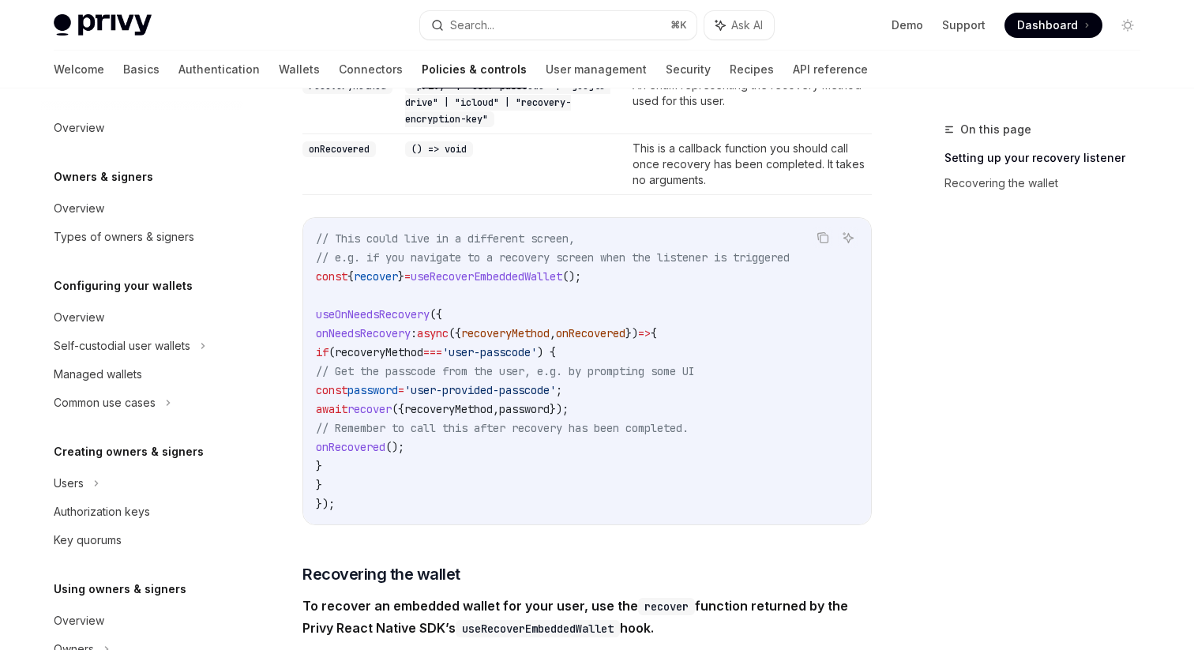
scroll to position [680, 0]
click at [377, 315] on span "useOnNeedsRecovery" at bounding box center [373, 314] width 114 height 14
copy span "useOnNeedsRecovery"
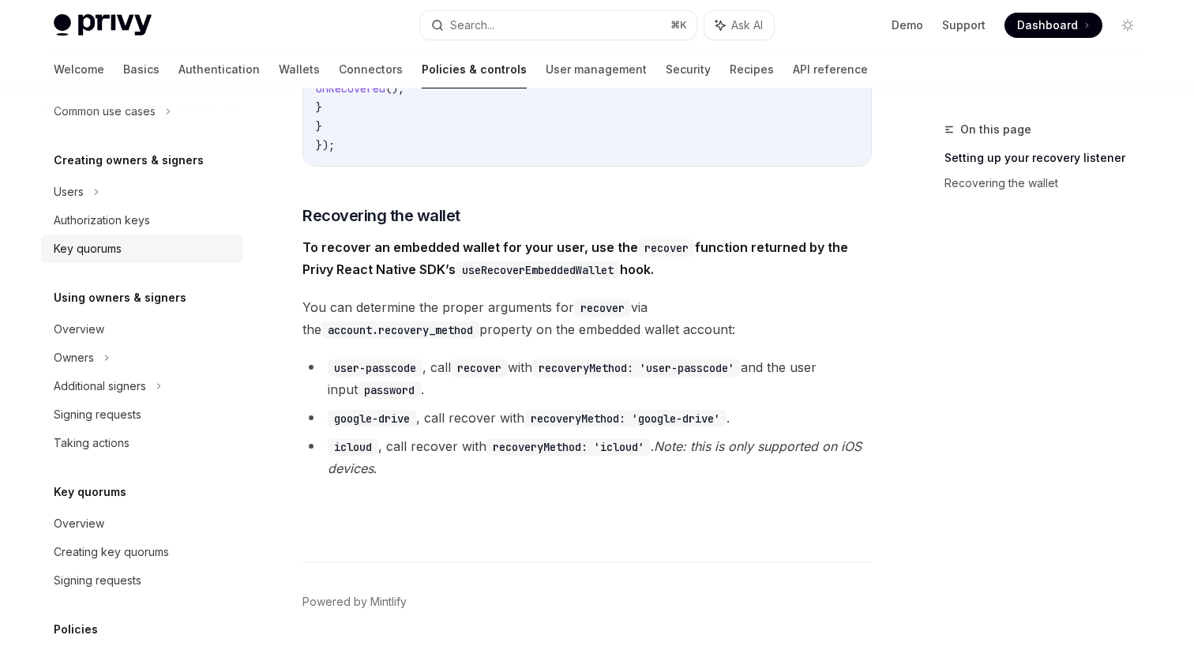
scroll to position [456, 0]
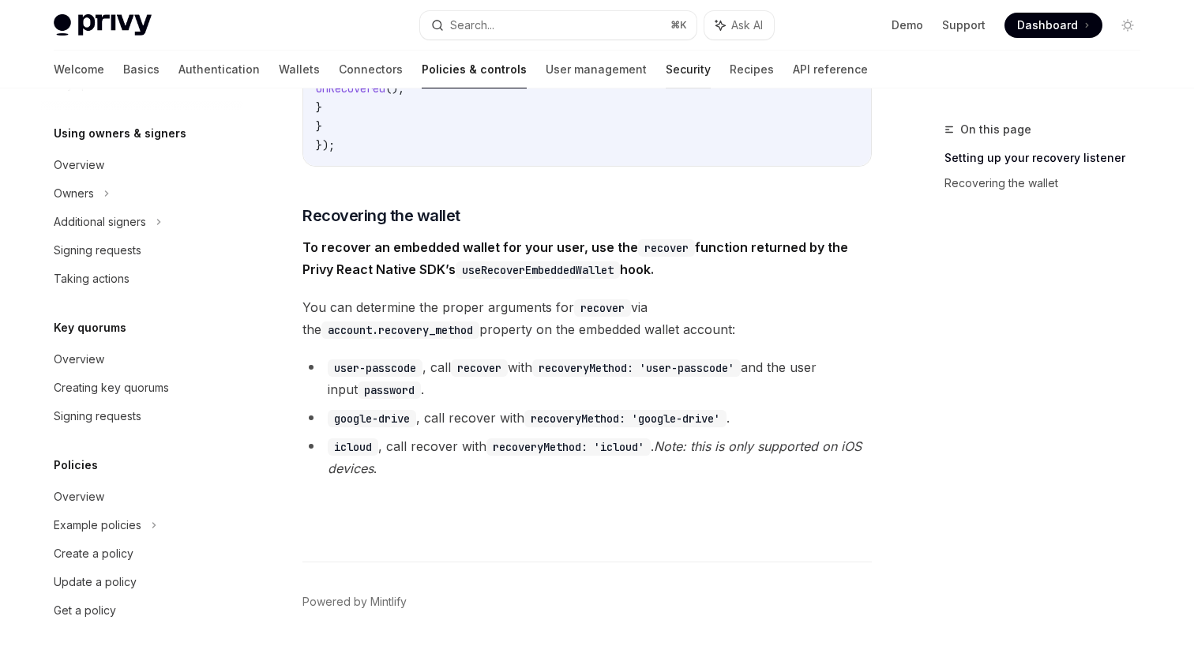
click at [666, 68] on link "Security" at bounding box center [688, 70] width 45 height 38
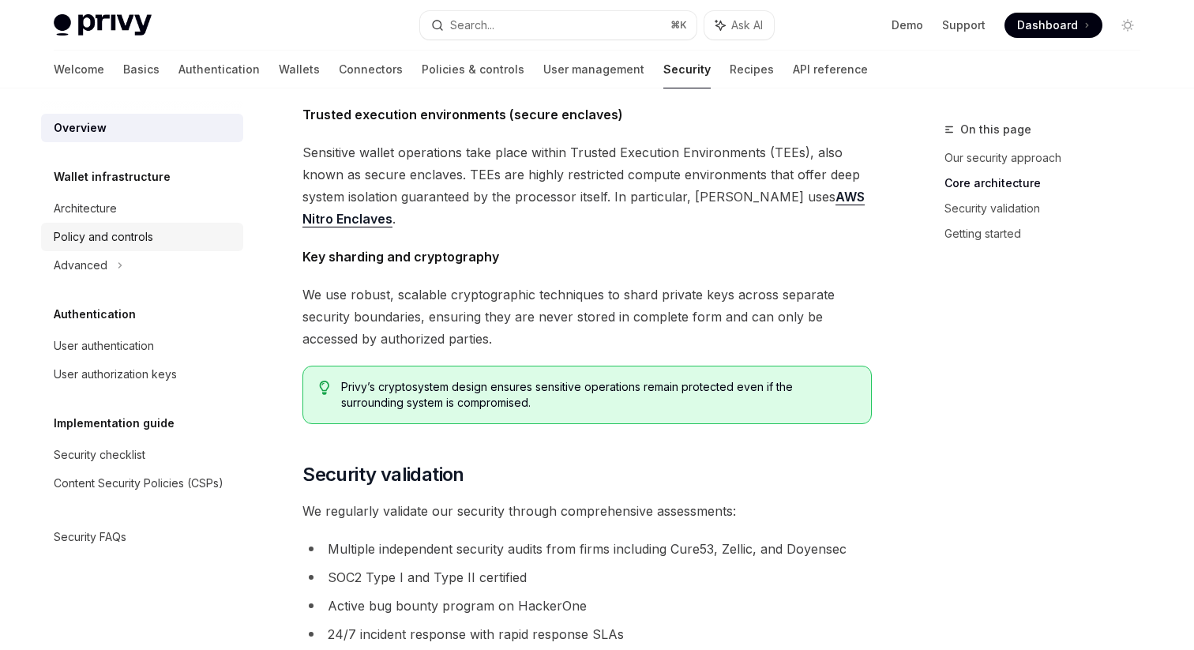
scroll to position [624, 0]
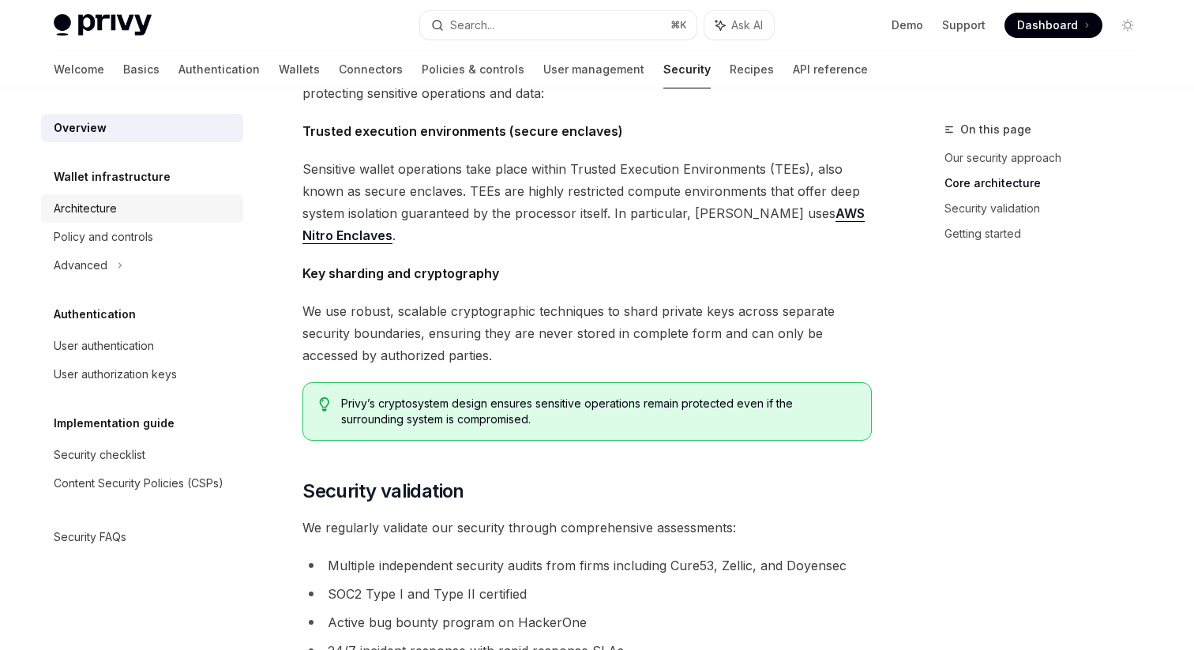
click at [115, 212] on div "Architecture" at bounding box center [85, 208] width 63 height 19
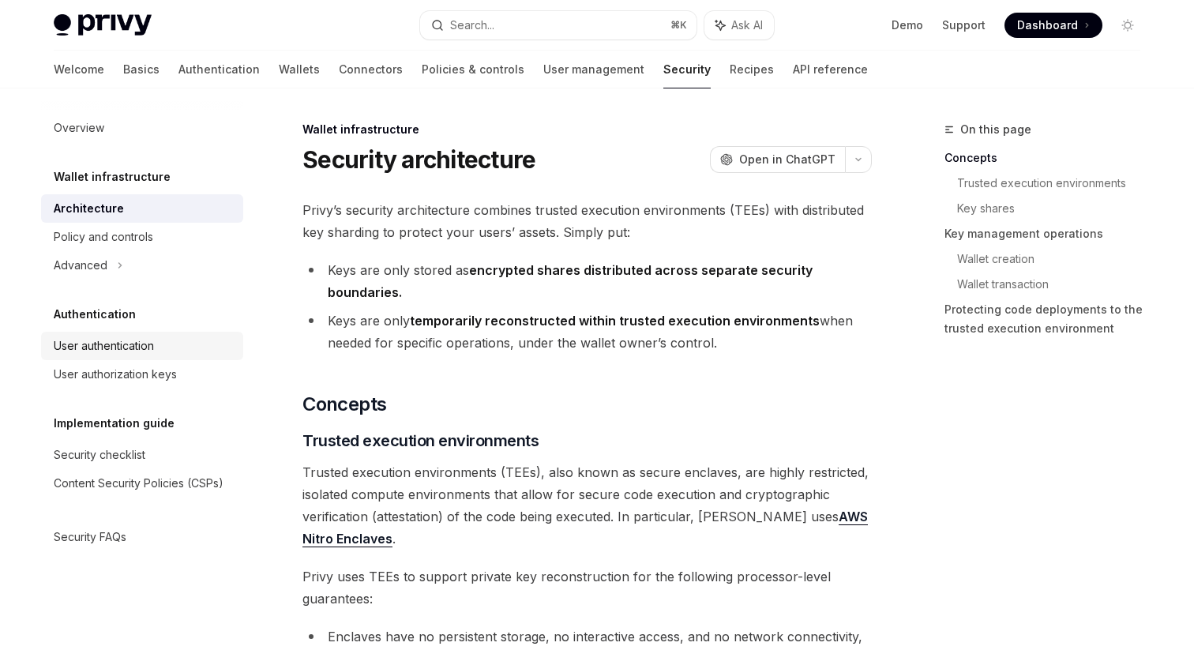
click at [118, 349] on div "User authentication" at bounding box center [104, 346] width 100 height 19
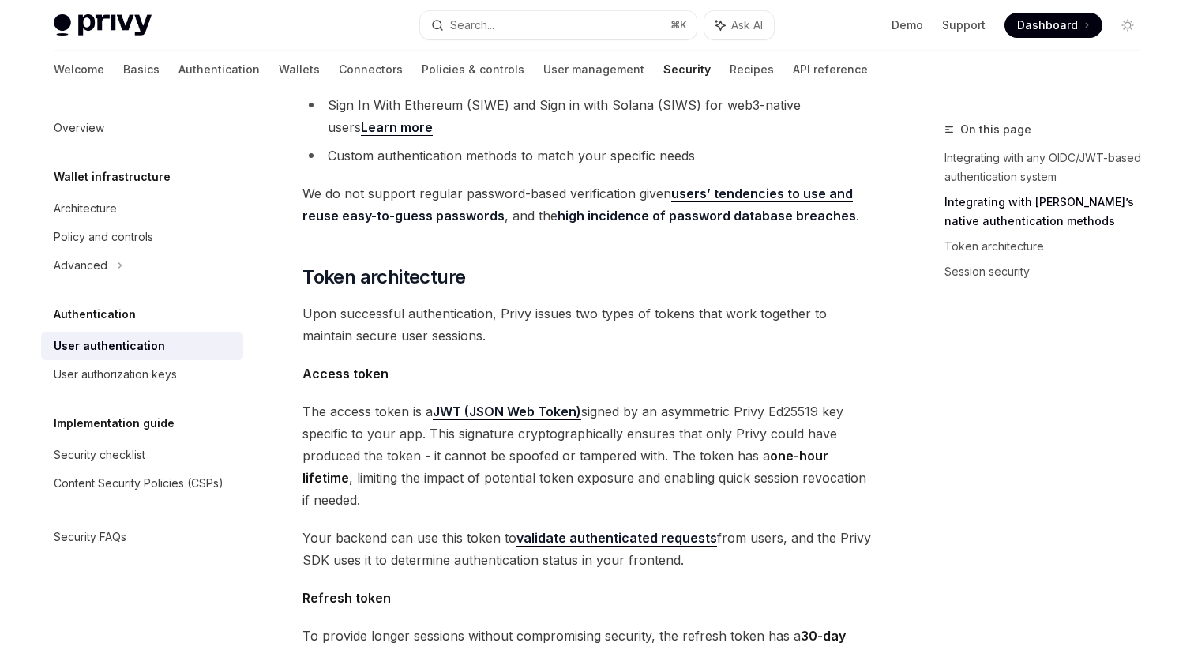
scroll to position [668, 0]
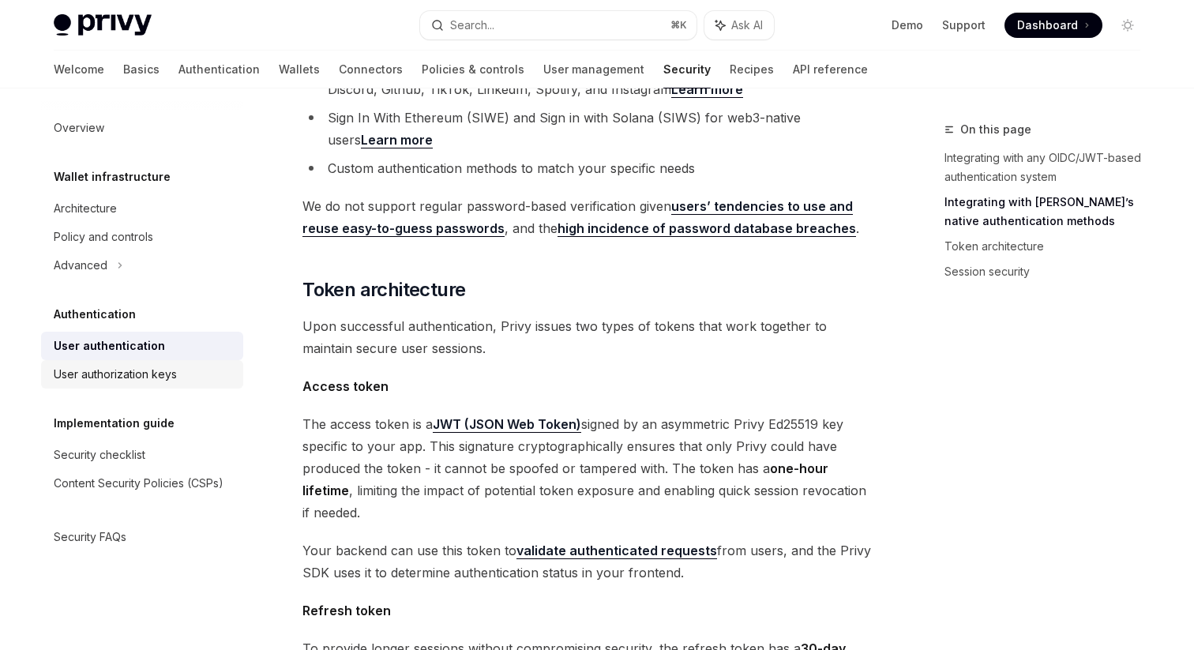
click at [167, 382] on div "User authorization keys" at bounding box center [115, 374] width 123 height 19
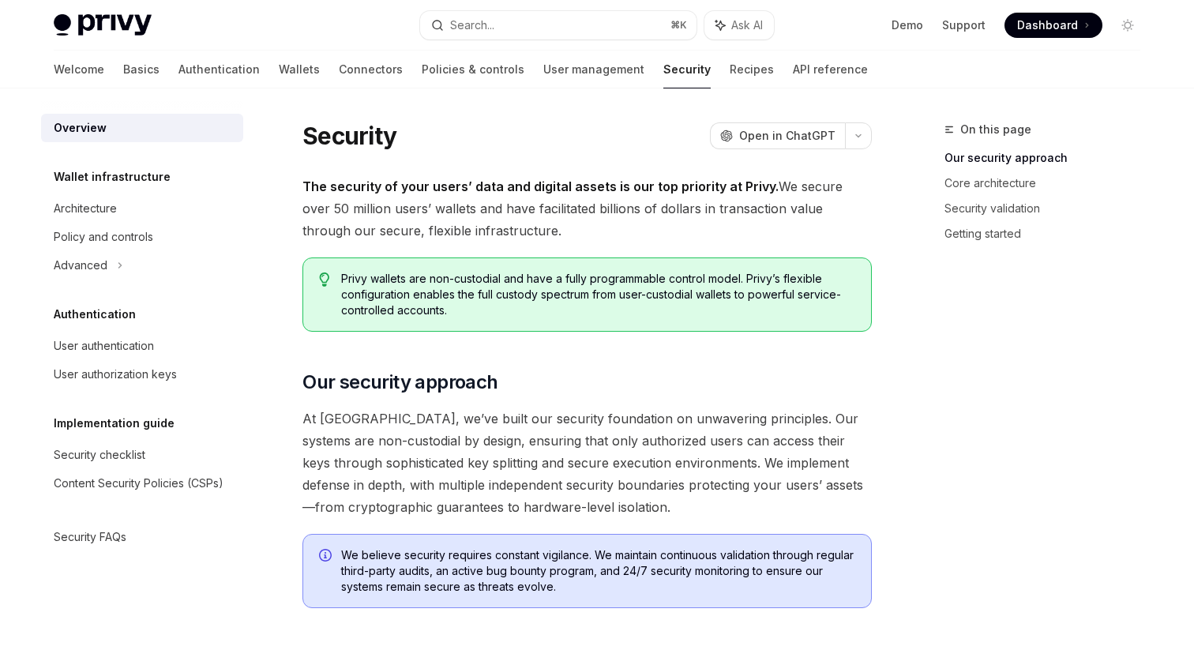
type textarea "*"
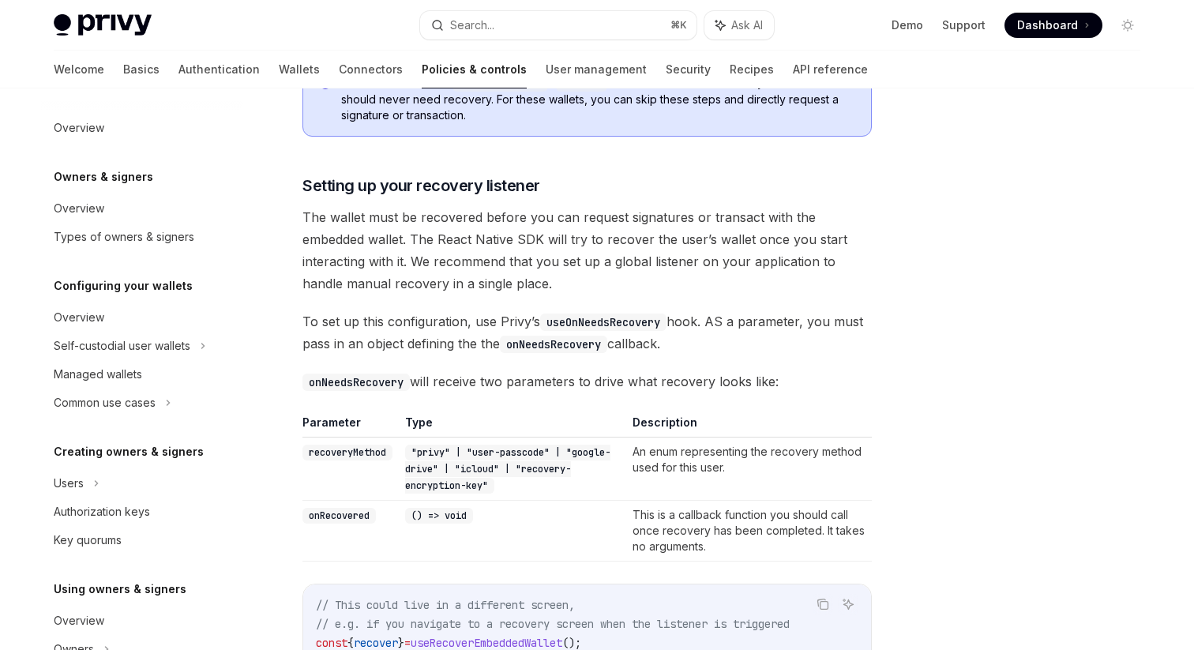
scroll to position [311, 0]
click at [595, 325] on code "useOnNeedsRecovery" at bounding box center [603, 323] width 126 height 17
copy code "useOnNeedsRecovery"
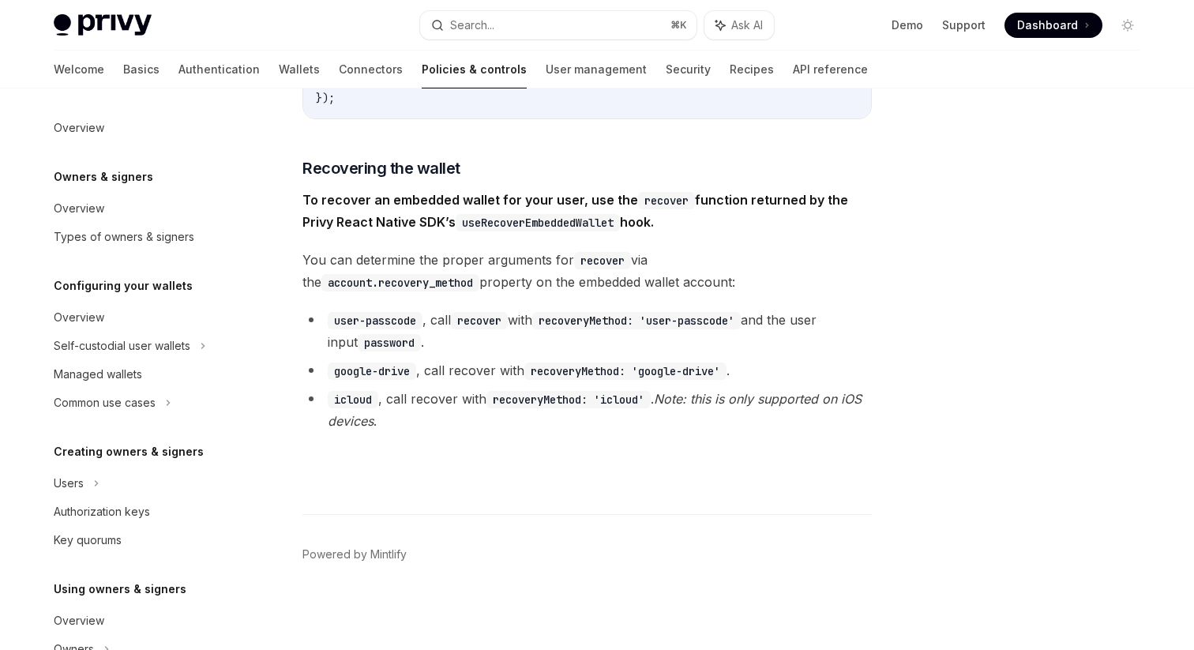
scroll to position [1085, 0]
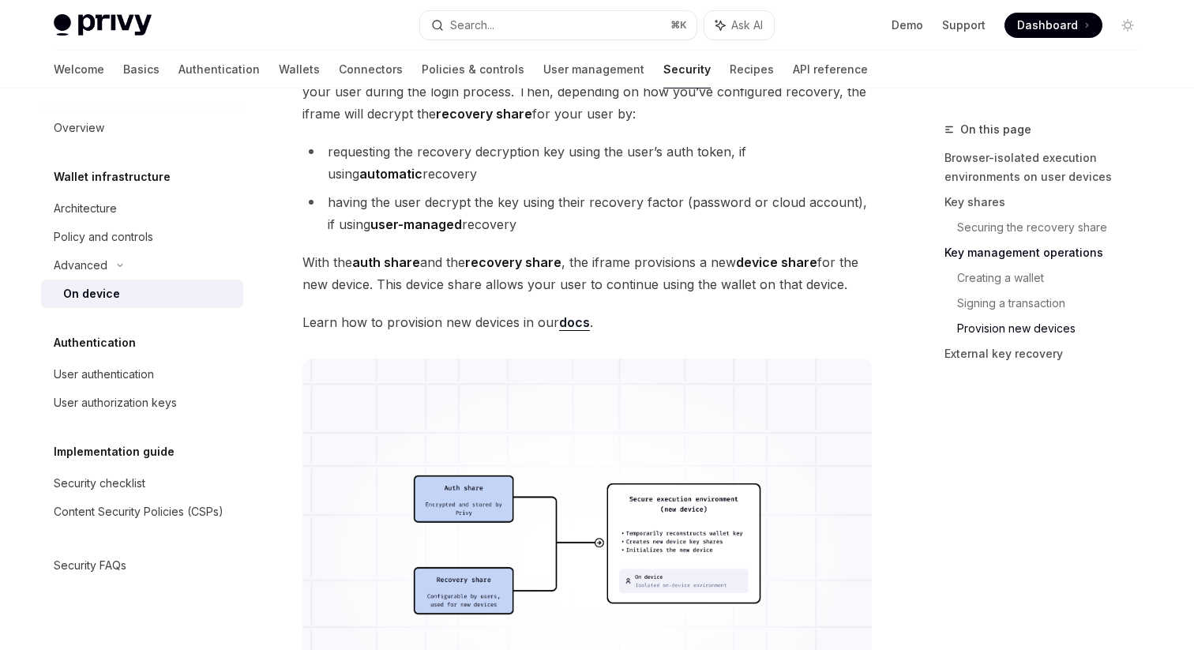
scroll to position [4397, 0]
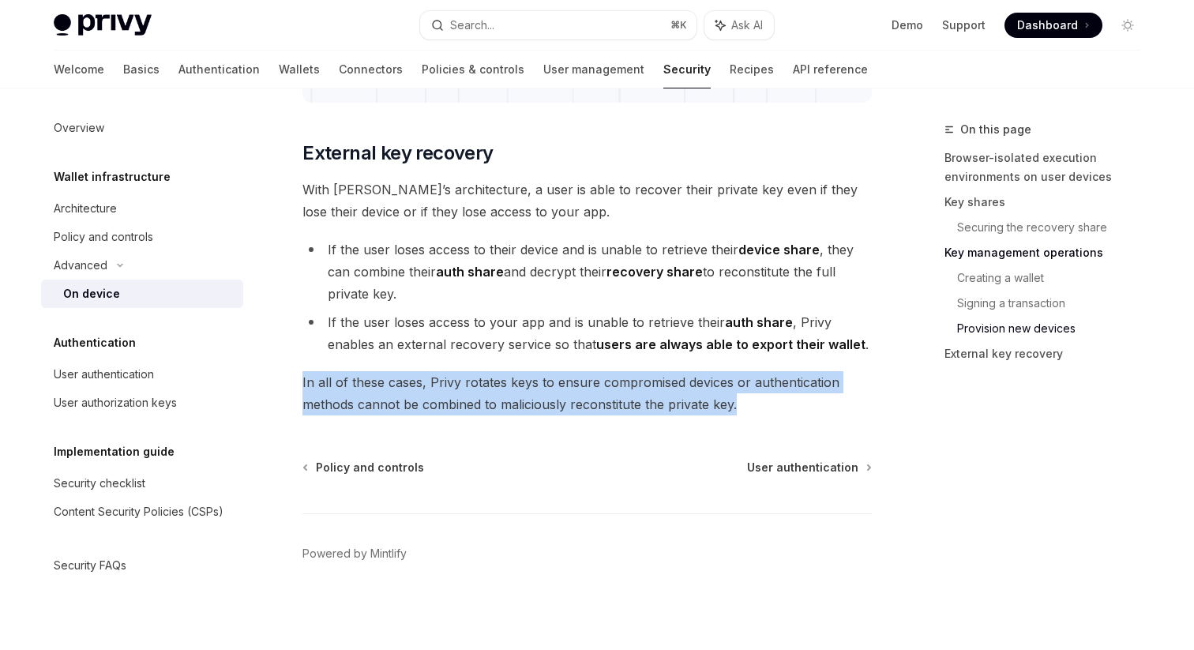
drag, startPoint x: 302, startPoint y: 382, endPoint x: 755, endPoint y: 406, distance: 454.1
click at [755, 406] on span "In all of these cases, Privy rotates keys to ensure compromised devices or auth…" at bounding box center [588, 393] width 570 height 44
copy span "In all of these cases, Privy rotates keys to ensure compromised devices or auth…"
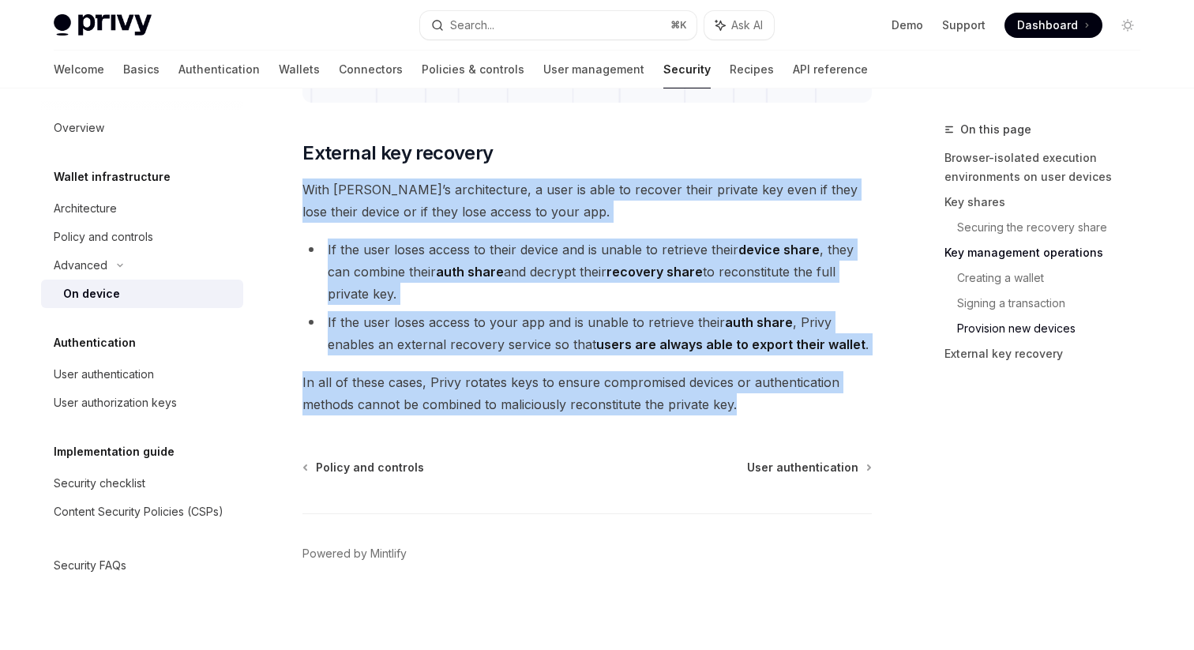
drag, startPoint x: 306, startPoint y: 189, endPoint x: 754, endPoint y: 403, distance: 497.2
copy div "With Privy’s architecture, a user is able to recover their private key even if …"
click at [686, 393] on span "In all of these cases, Privy rotates keys to ensure compromised devices or auth…" at bounding box center [588, 393] width 570 height 44
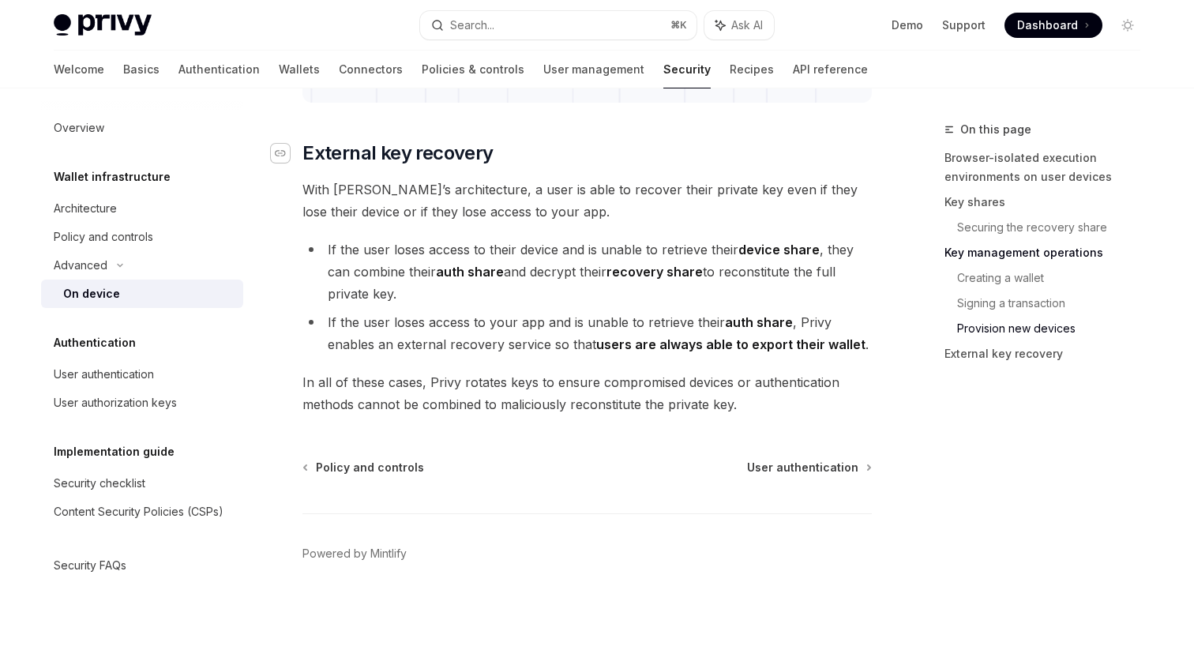
click at [280, 149] on icon "Navigate to header" at bounding box center [280, 153] width 11 height 9
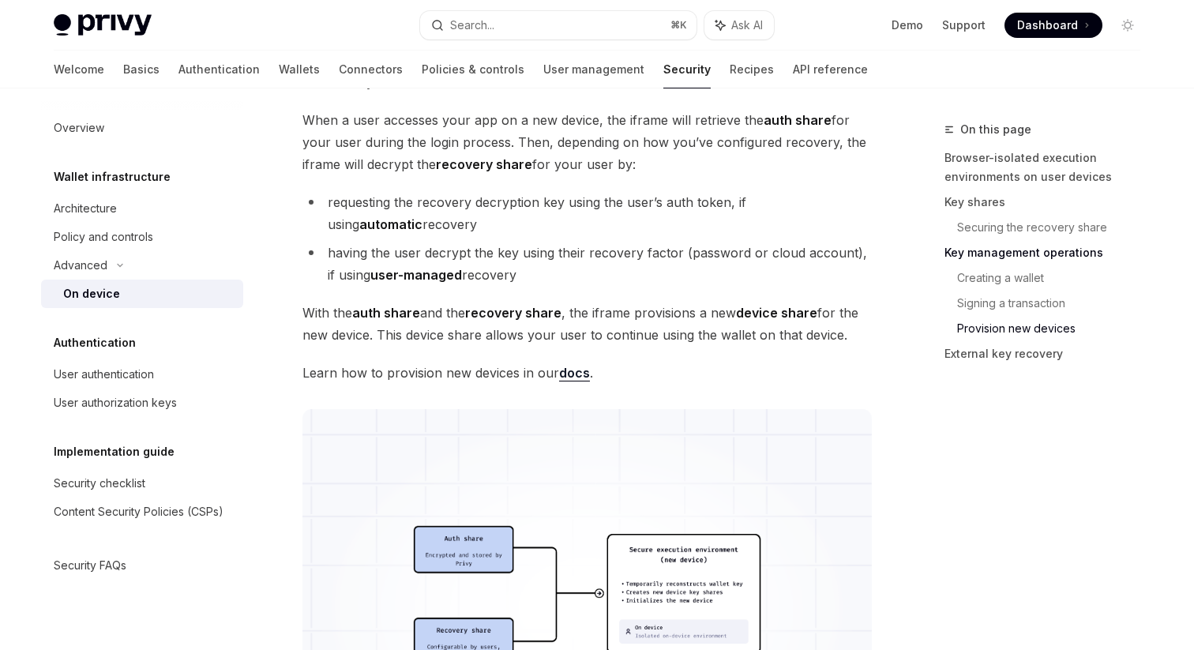
scroll to position [3682, 0]
click at [434, 307] on span "With the auth share and the recovery share , the iframe provisions a new device…" at bounding box center [588, 325] width 570 height 44
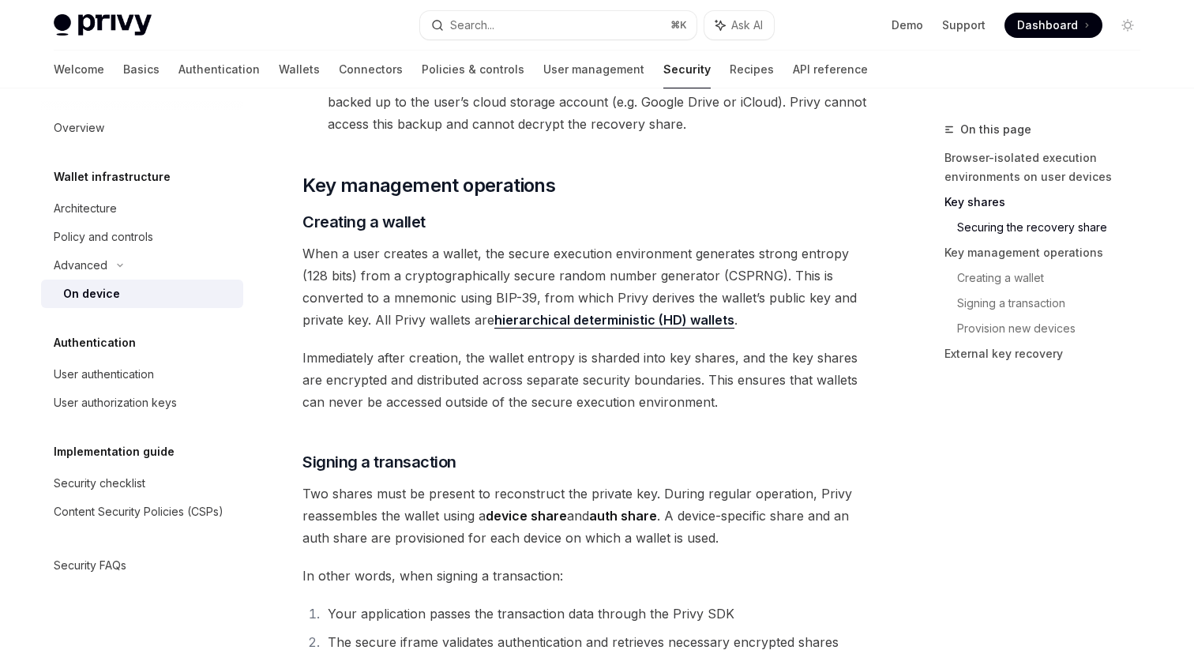
scroll to position [2430, 0]
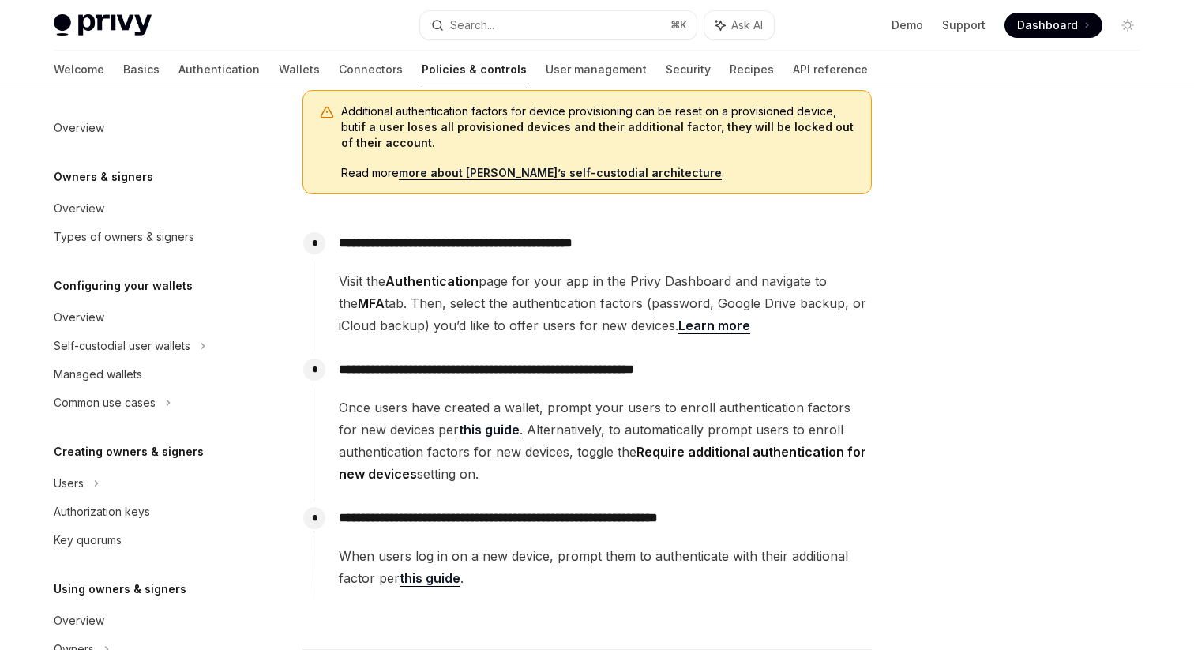
scroll to position [467, 0]
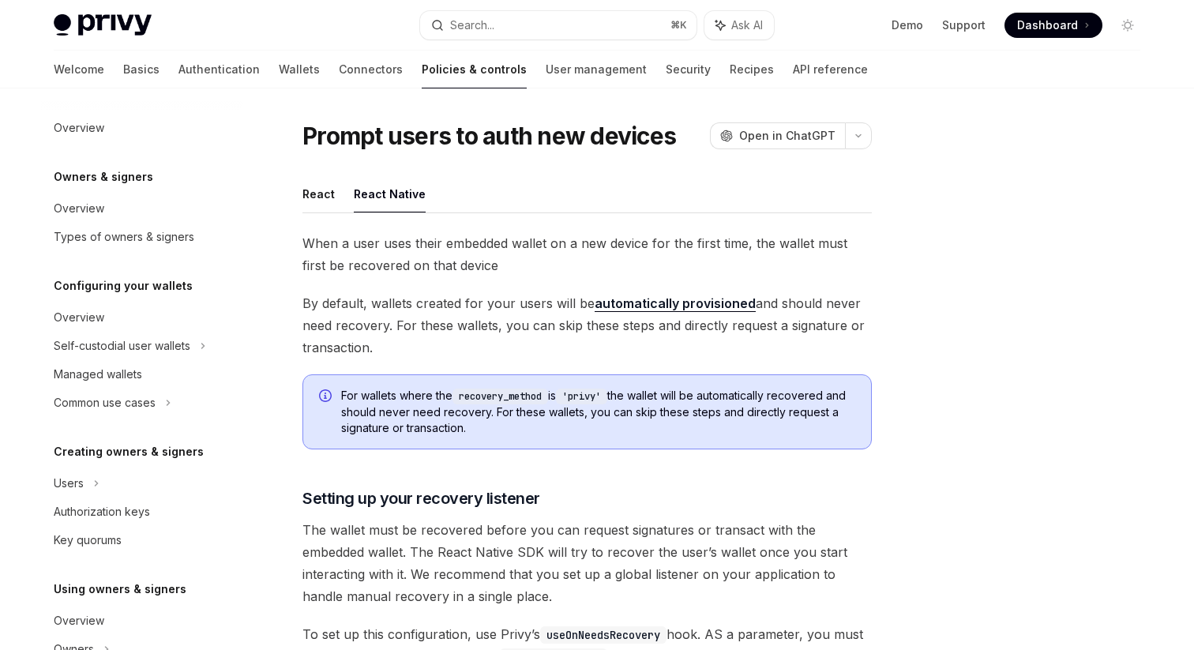
scroll to position [1085, 0]
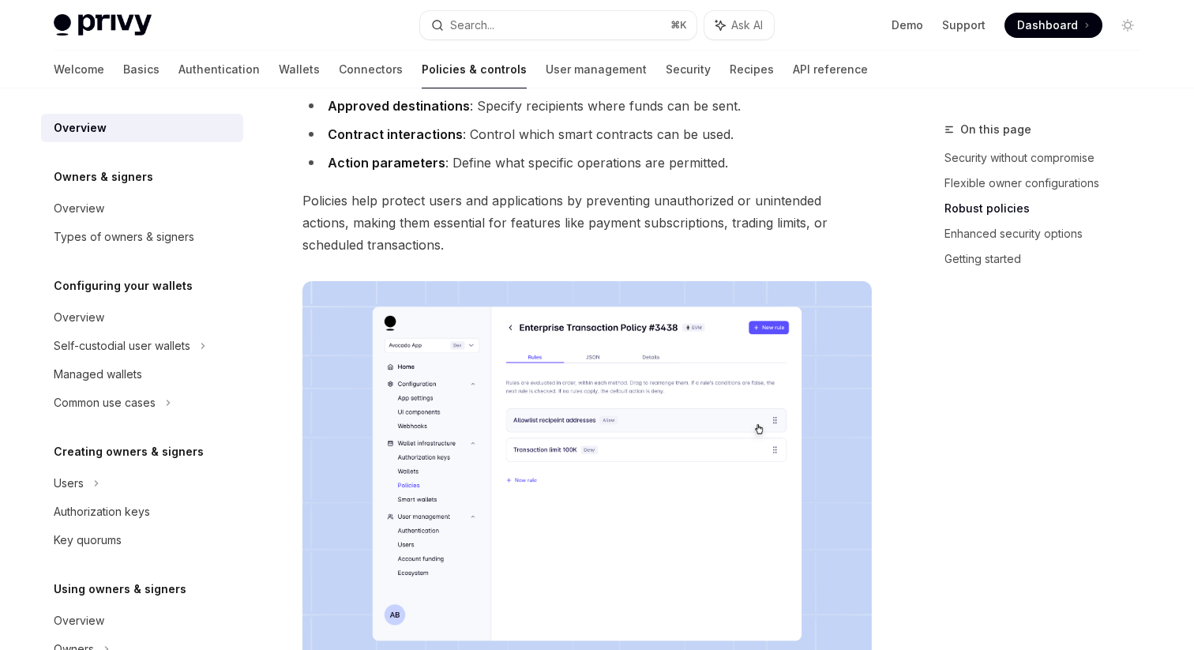
scroll to position [585, 0]
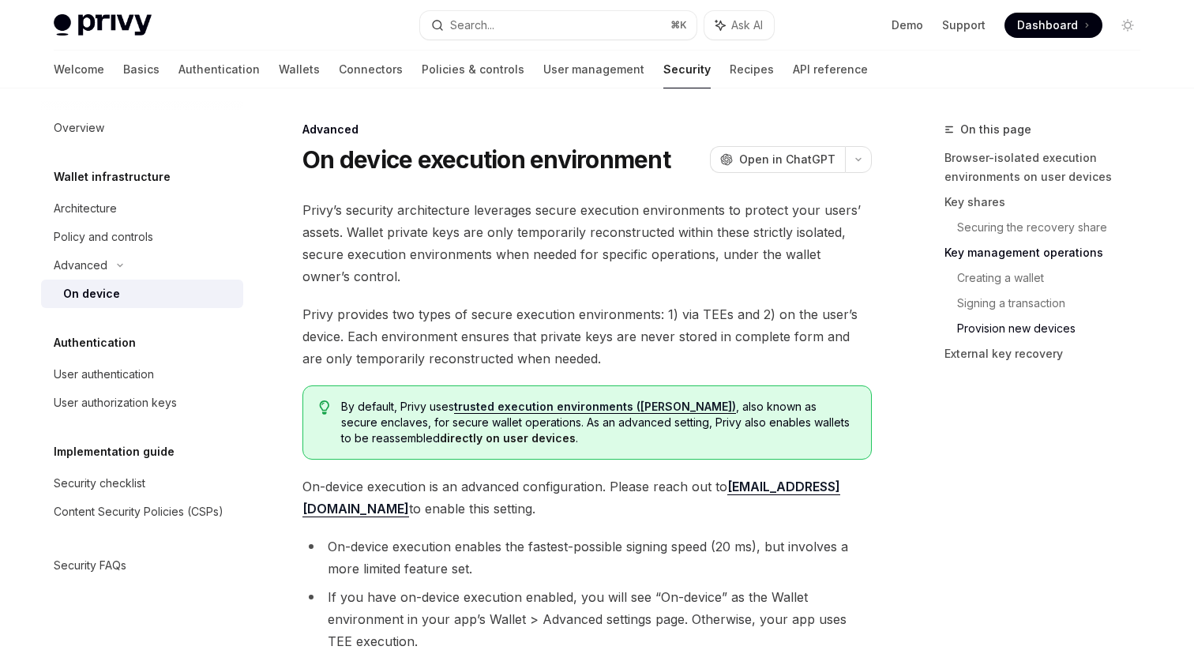
scroll to position [4332, 0]
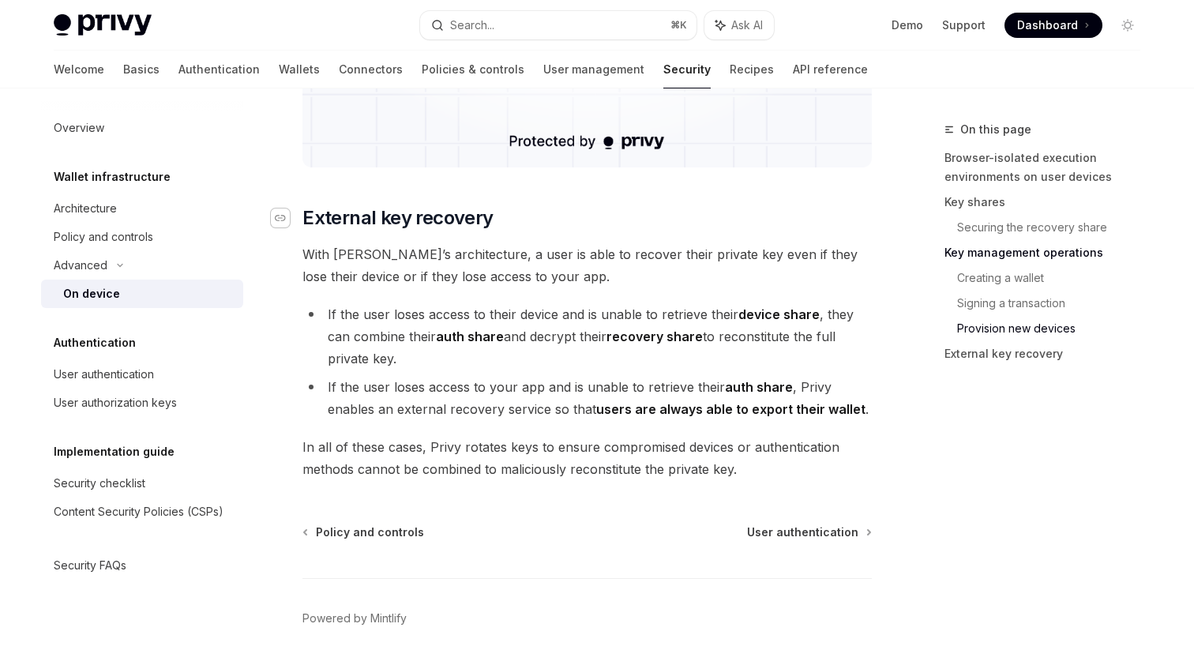
click at [283, 213] on icon "Navigate to header" at bounding box center [280, 217] width 11 height 9
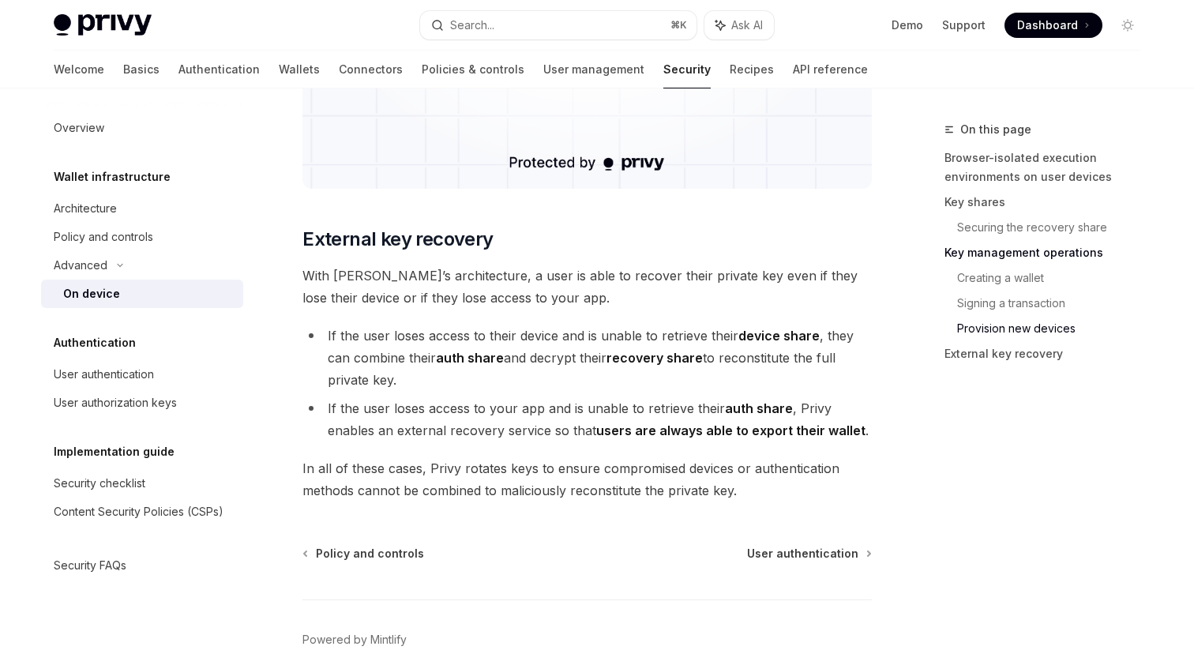
scroll to position [4307, 0]
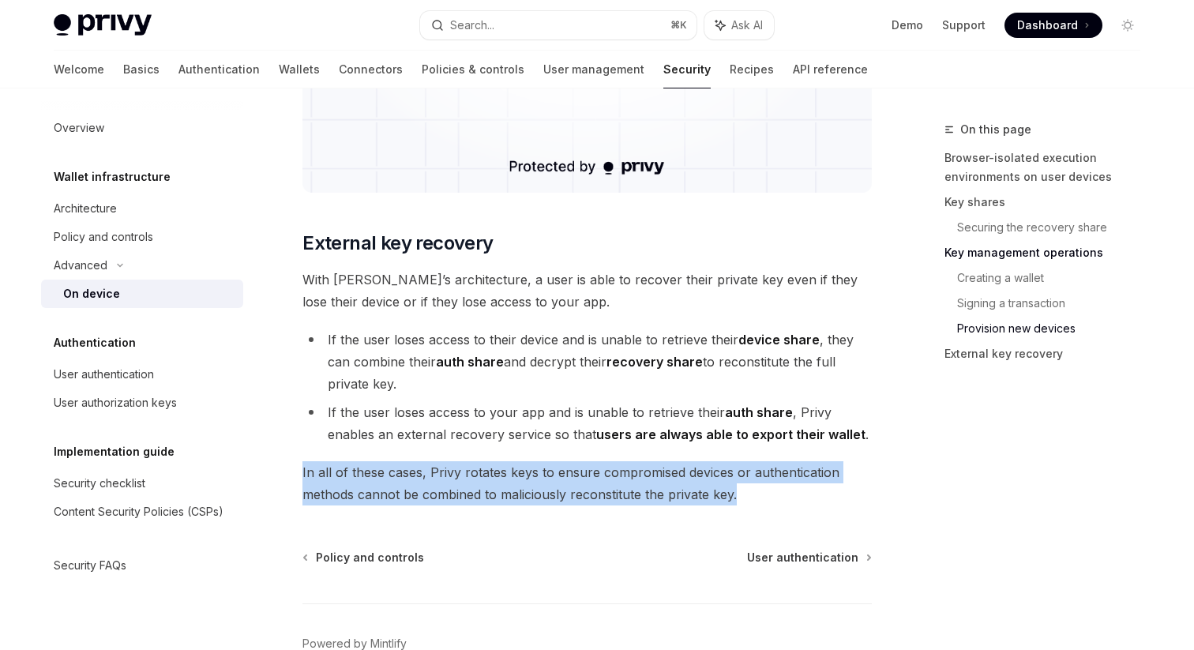
drag, startPoint x: 746, startPoint y: 497, endPoint x: 303, endPoint y: 476, distance: 443.6
click at [303, 476] on span "In all of these cases, Privy rotates keys to ensure compromised devices or auth…" at bounding box center [588, 483] width 570 height 44
copy span "In all of these cases, Privy rotates keys to ensure compromised devices or auth…"
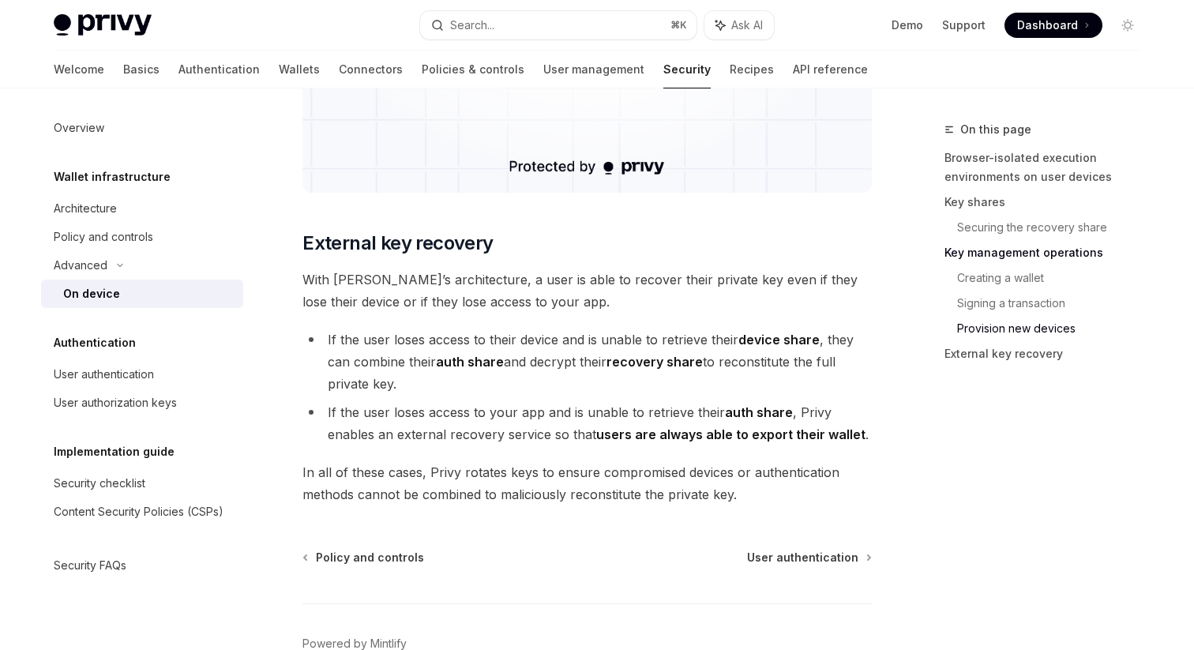
click at [589, 383] on li "If the user loses access to their device and is unable to retrieve their device…" at bounding box center [588, 362] width 570 height 66
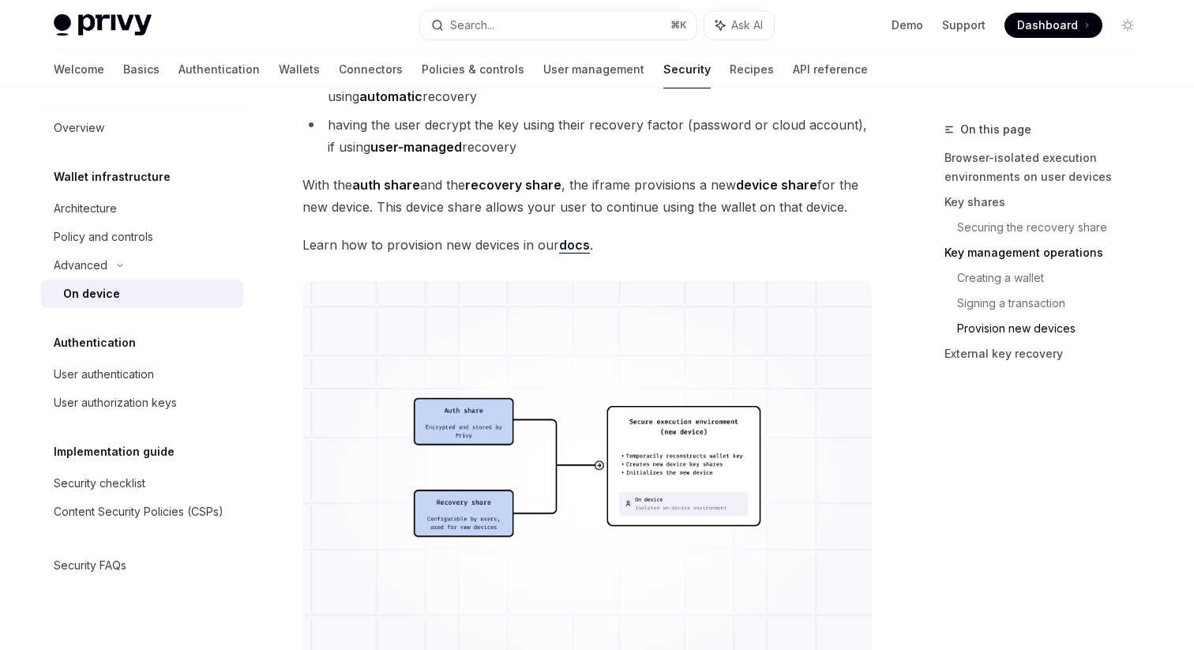
scroll to position [3634, 0]
